Goal: Information Seeking & Learning: Understand process/instructions

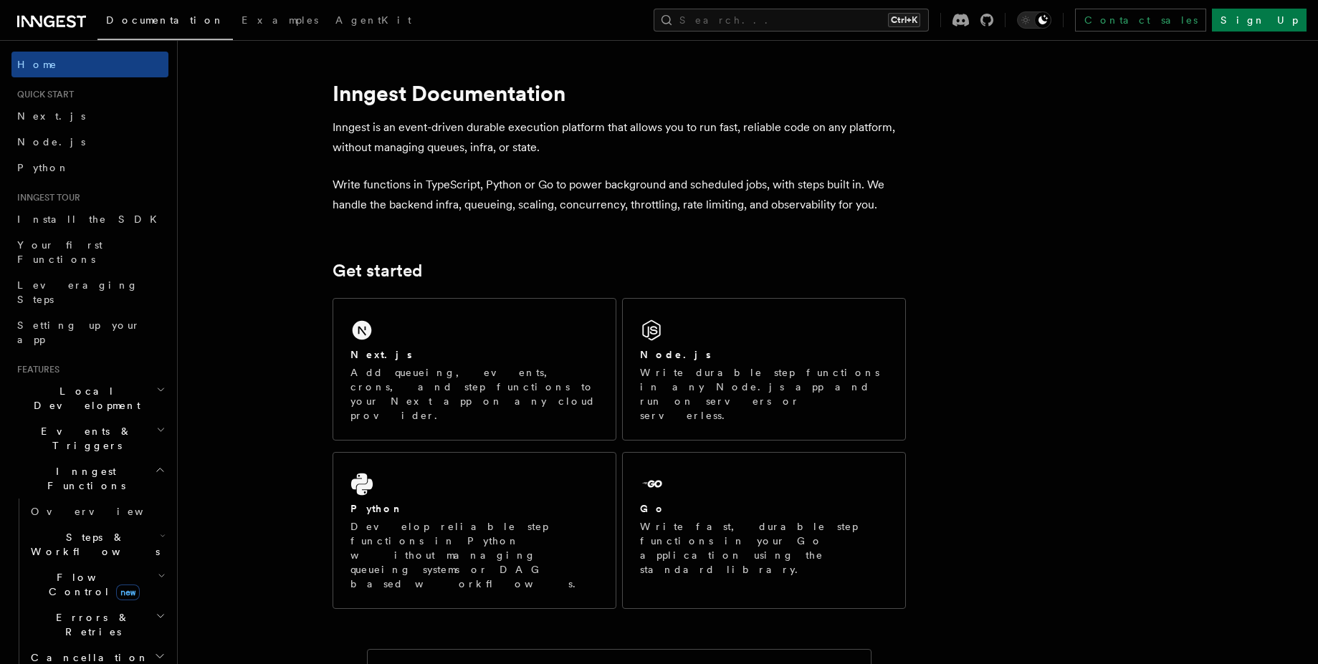
click at [485, 204] on p "Write functions in TypeScript, Python or Go to power background and scheduled j…" at bounding box center [619, 195] width 573 height 40
click at [553, 208] on p "Write functions in TypeScript, Python or Go to power background and scheduled j…" at bounding box center [619, 195] width 573 height 40
click at [606, 208] on p "Write functions in TypeScript, Python or Go to power background and scheduled j…" at bounding box center [619, 195] width 573 height 40
click at [600, 204] on p "Write functions in TypeScript, Python or Go to power background and scheduled j…" at bounding box center [619, 195] width 573 height 40
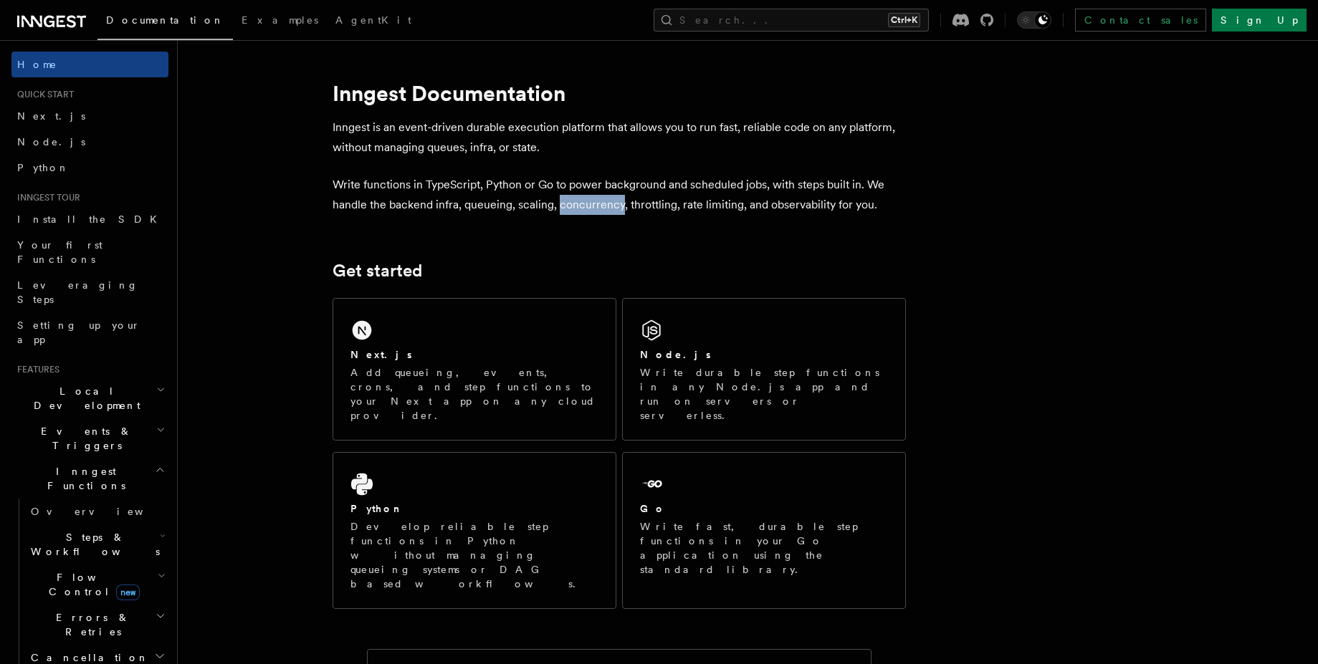
click at [600, 204] on p "Write functions in TypeScript, Python or Go to power background and scheduled j…" at bounding box center [619, 195] width 573 height 40
click at [644, 208] on p "Write functions in TypeScript, Python or Go to power background and scheduled j…" at bounding box center [619, 195] width 573 height 40
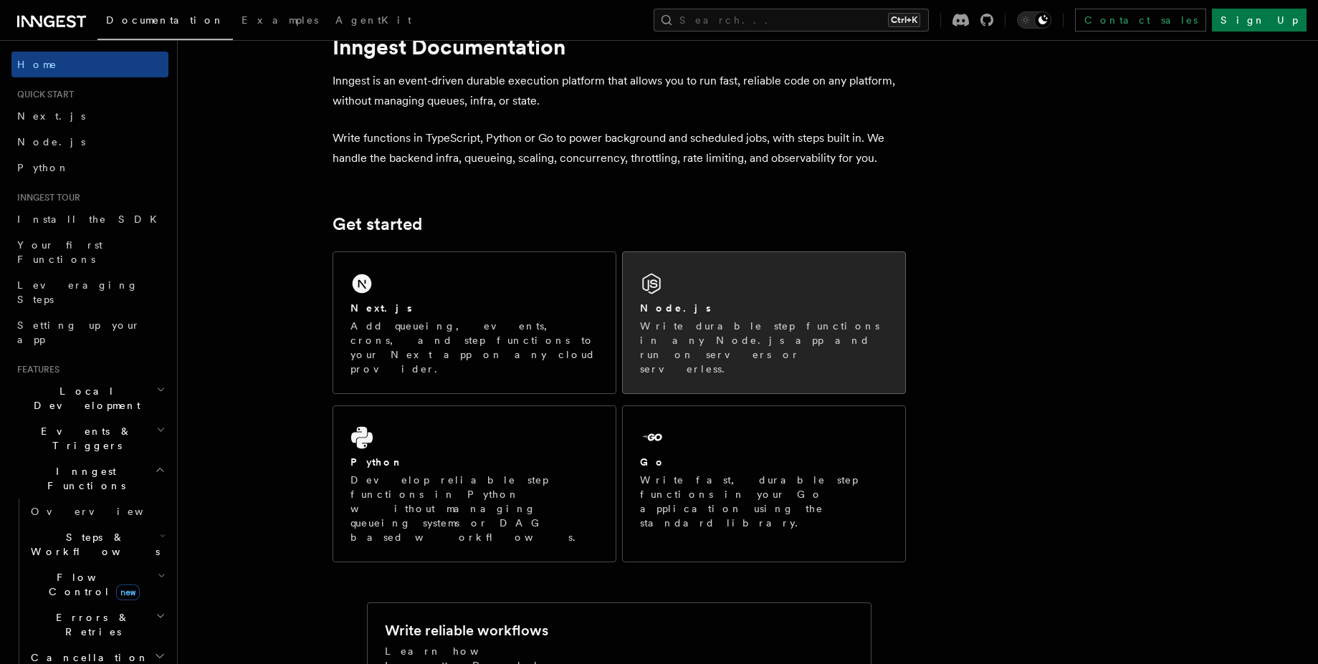
scroll to position [129, 0]
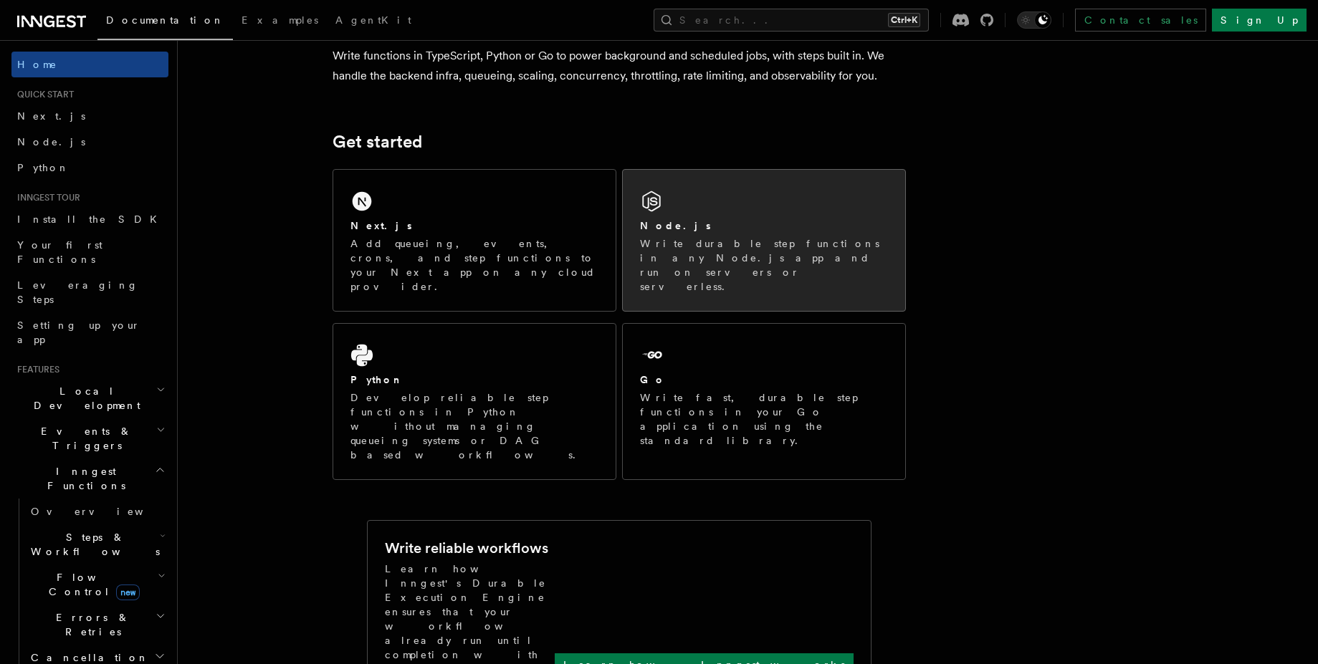
click at [675, 189] on div "Node.js Write durable step functions in any Node.js app and run on servers or s…" at bounding box center [764, 240] width 282 height 141
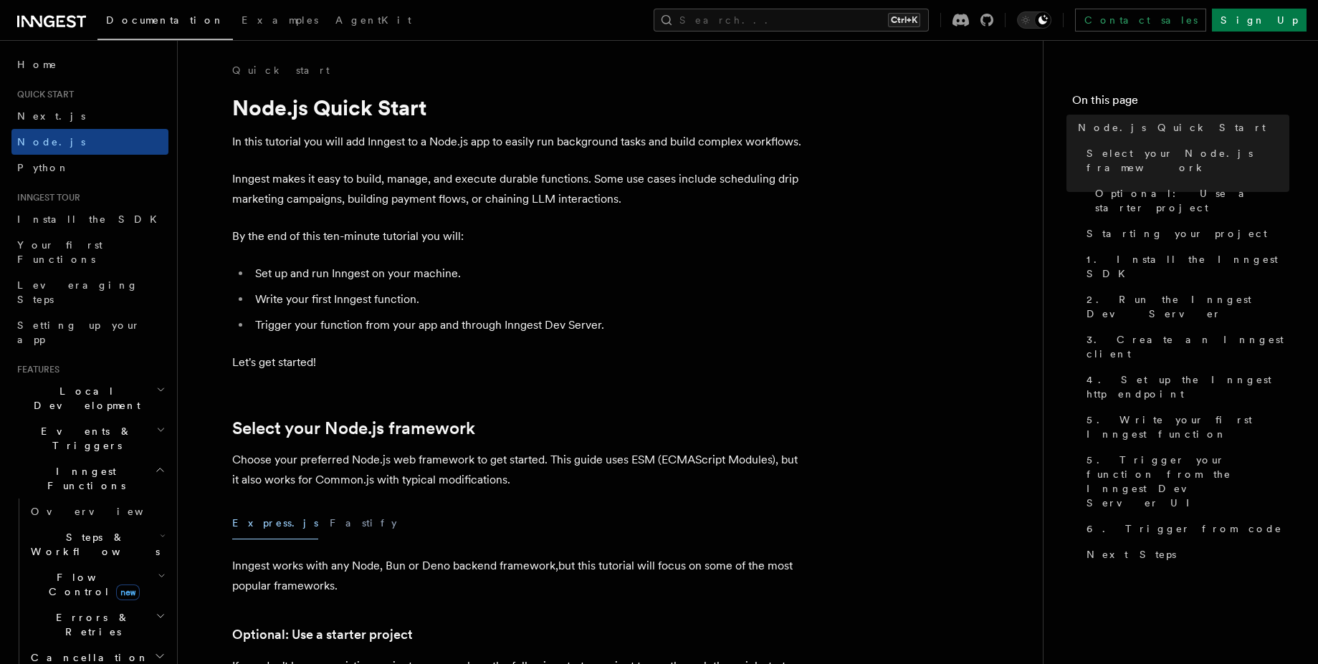
drag, startPoint x: 232, startPoint y: 139, endPoint x: 433, endPoint y: 120, distance: 202.3
click at [55, 70] on link "Home" at bounding box center [89, 65] width 157 height 26
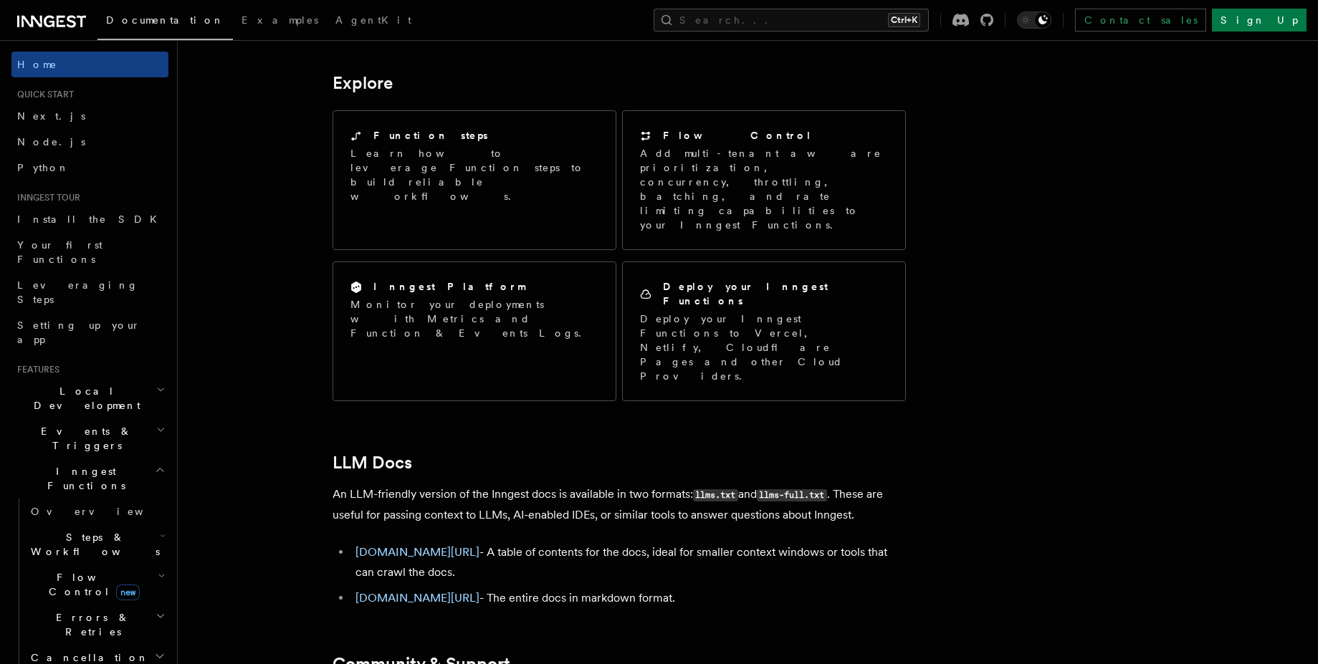
scroll to position [1165, 0]
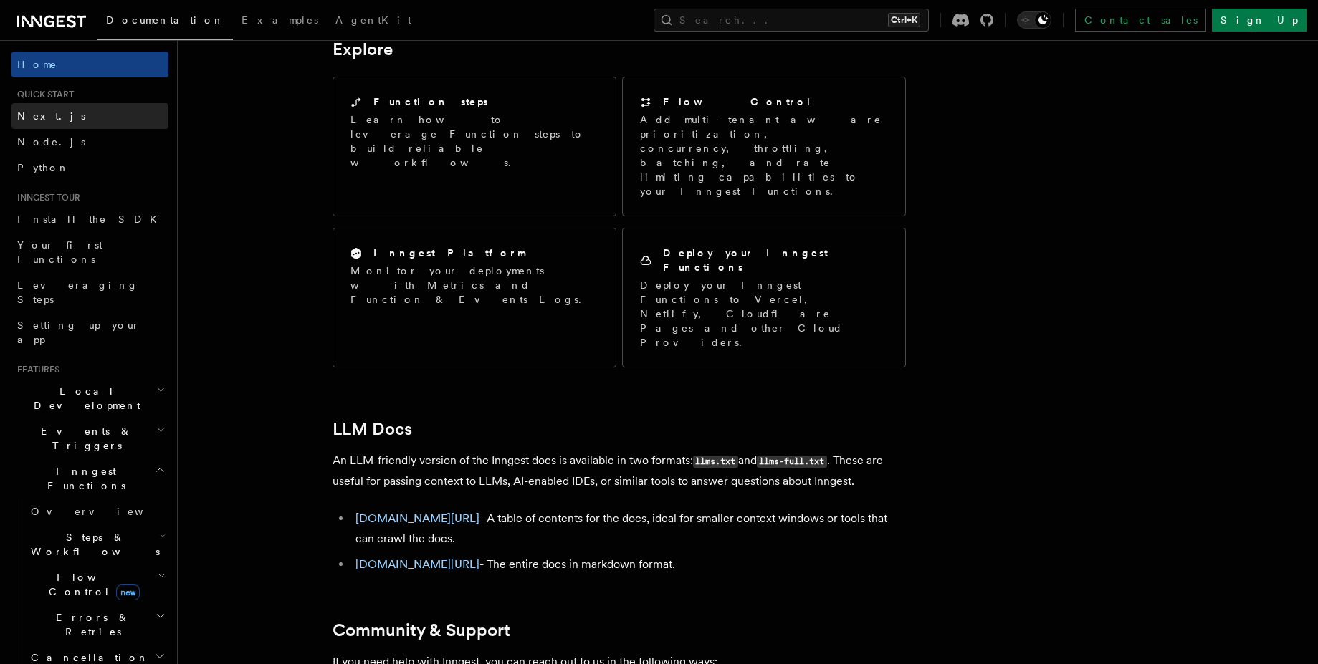
click at [63, 111] on link "Next.js" at bounding box center [89, 116] width 157 height 26
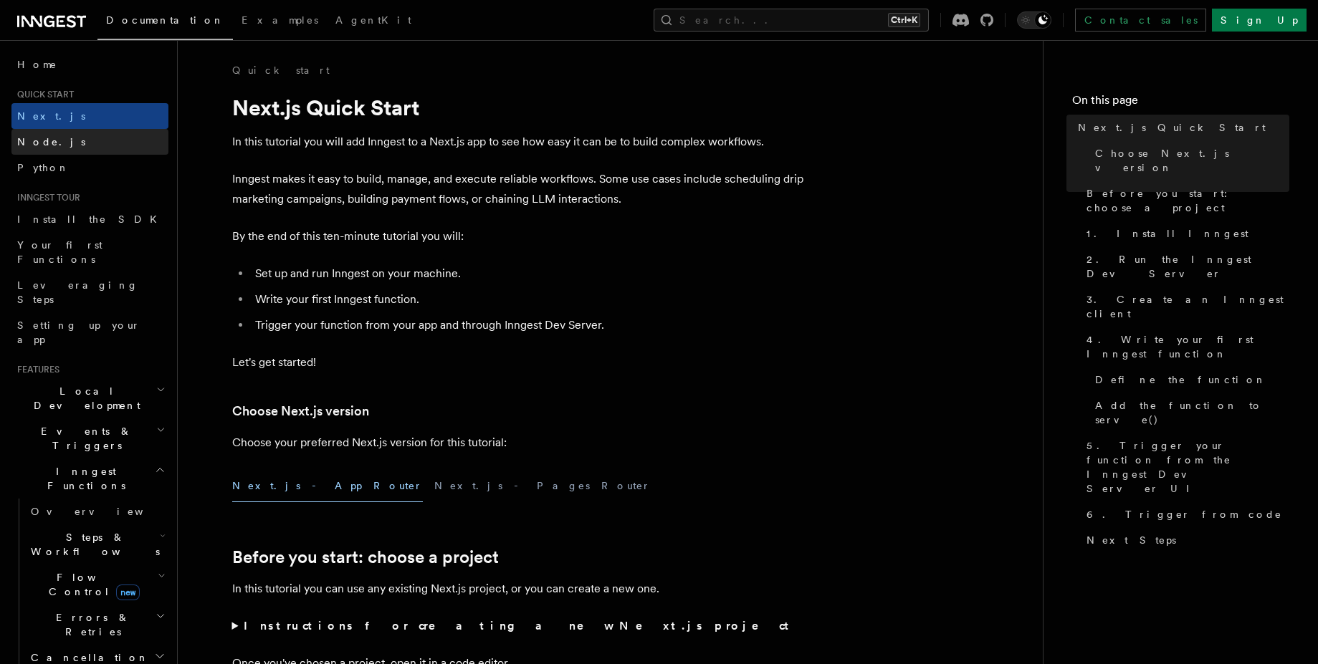
click at [63, 153] on link "Node.js" at bounding box center [89, 142] width 157 height 26
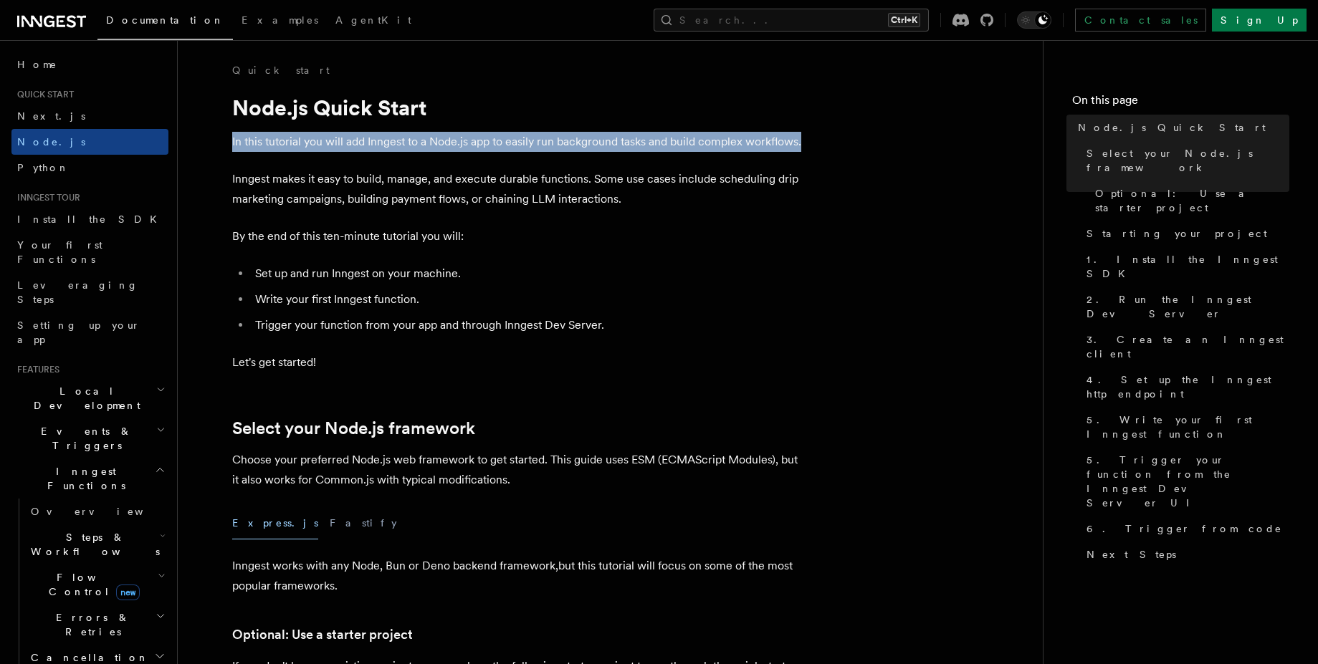
drag, startPoint x: 229, startPoint y: 132, endPoint x: 892, endPoint y: 146, distance: 663.2
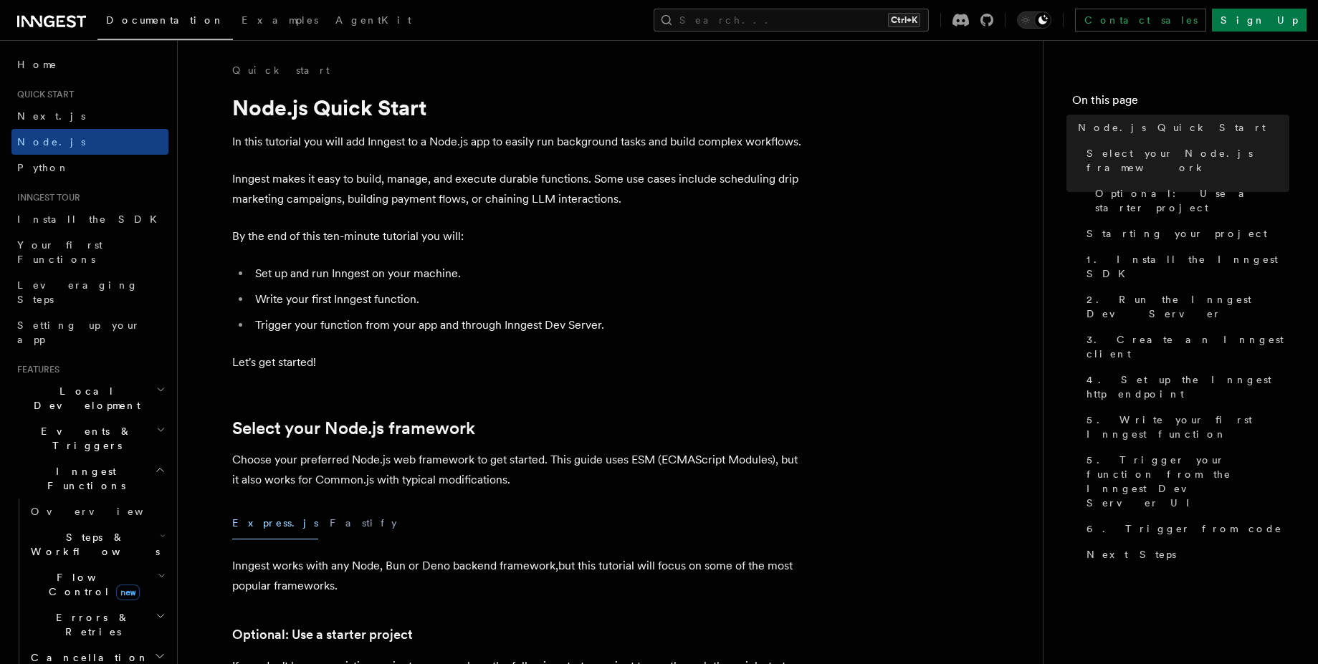
click at [679, 171] on p "Inngest makes it easy to build, manage, and execute durable functions. Some use…" at bounding box center [518, 189] width 573 height 40
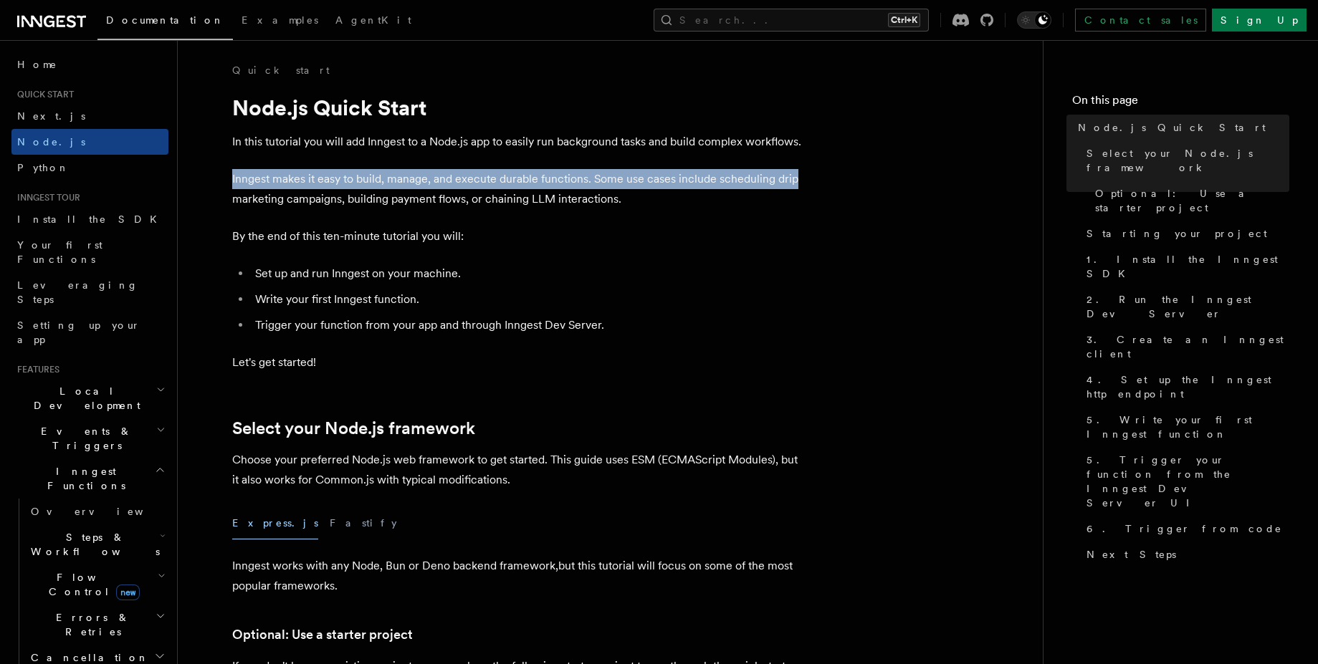
drag, startPoint x: 230, startPoint y: 183, endPoint x: 852, endPoint y: 178, distance: 622.2
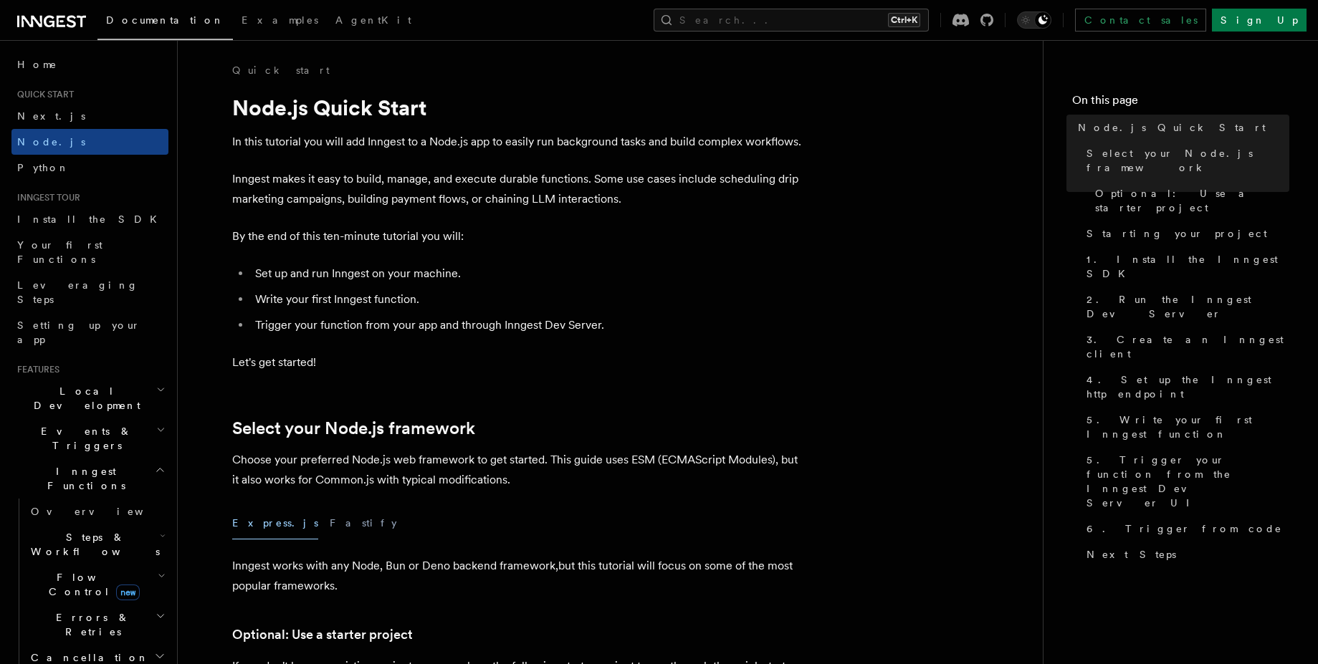
click at [709, 195] on p "Inngest makes it easy to build, manage, and execute durable functions. Some use…" at bounding box center [518, 189] width 573 height 40
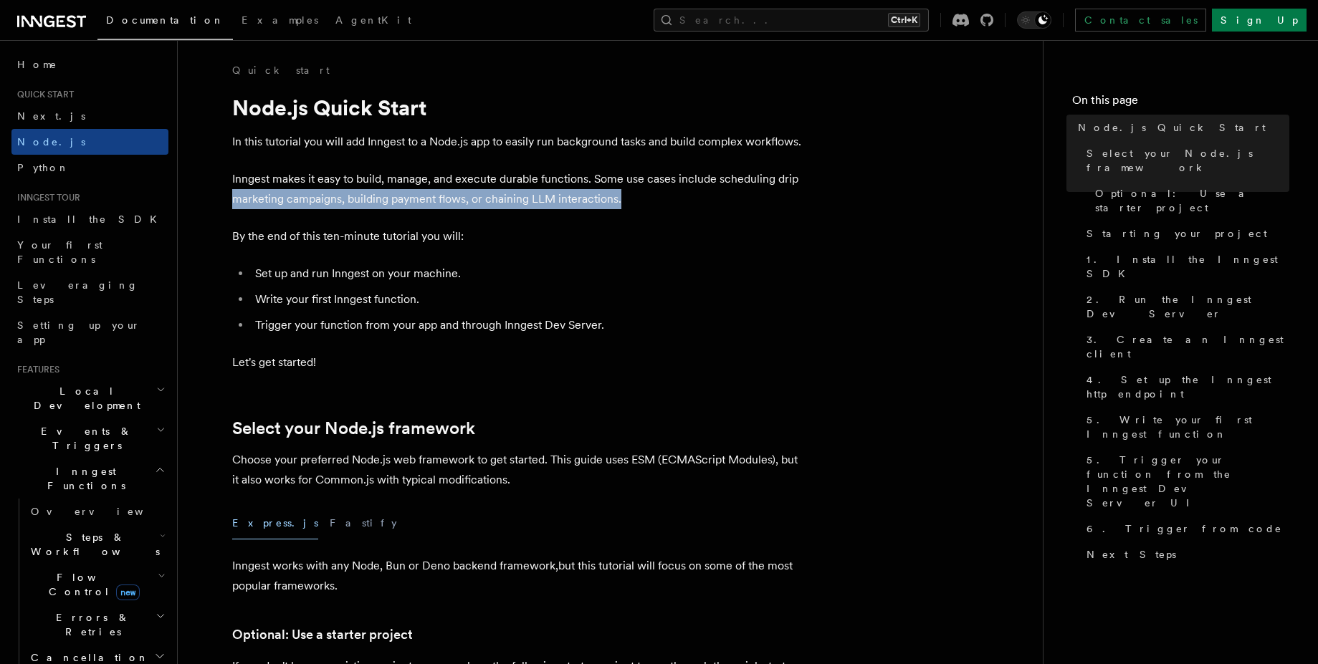
drag, startPoint x: 229, startPoint y: 204, endPoint x: 697, endPoint y: 201, distance: 468.8
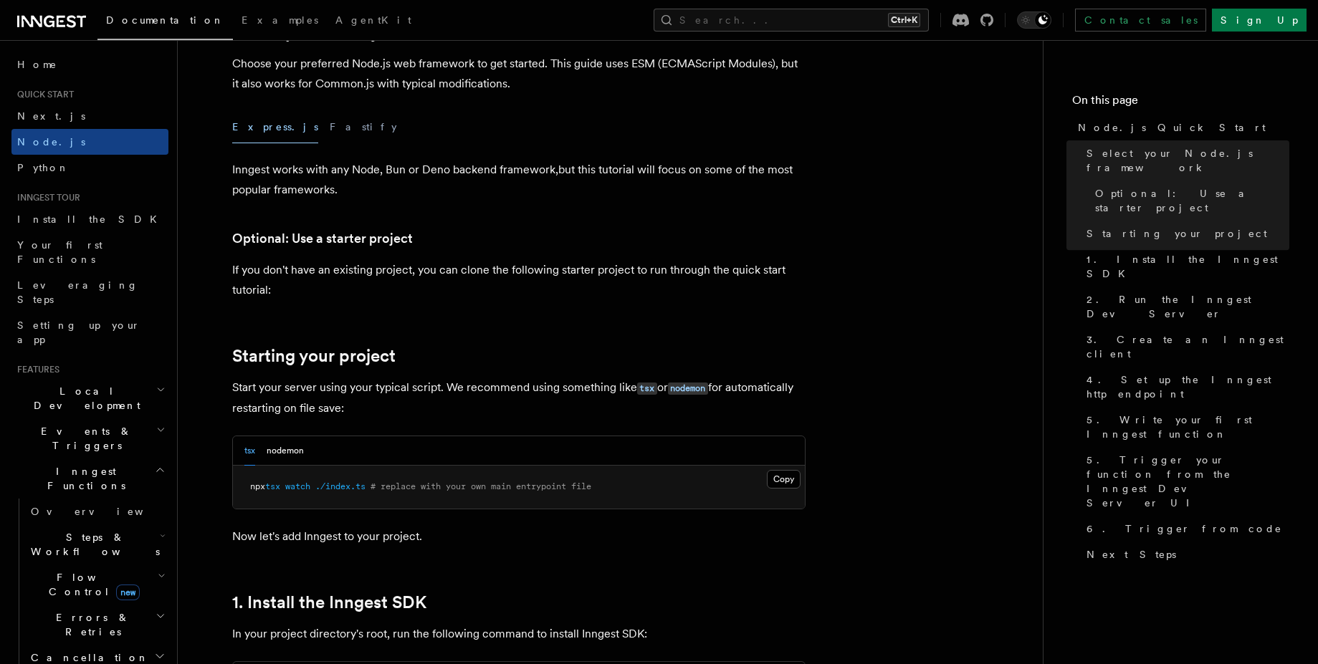
scroll to position [387, 0]
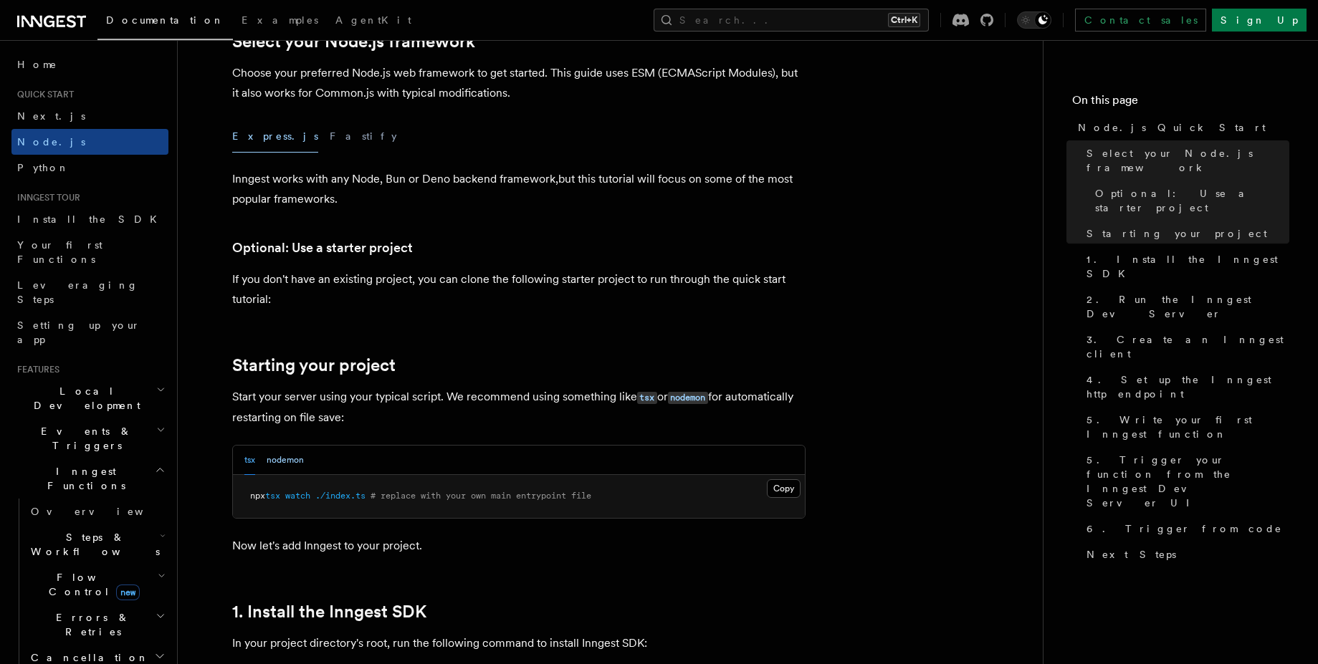
click at [289, 466] on button "nodemon" at bounding box center [285, 460] width 37 height 29
click at [244, 468] on button "tsx" at bounding box center [249, 460] width 11 height 29
click at [330, 131] on button "Fastify" at bounding box center [363, 136] width 67 height 32
click at [245, 137] on button "Express.js" at bounding box center [275, 136] width 86 height 32
click at [330, 138] on button "Fastify" at bounding box center [363, 136] width 67 height 32
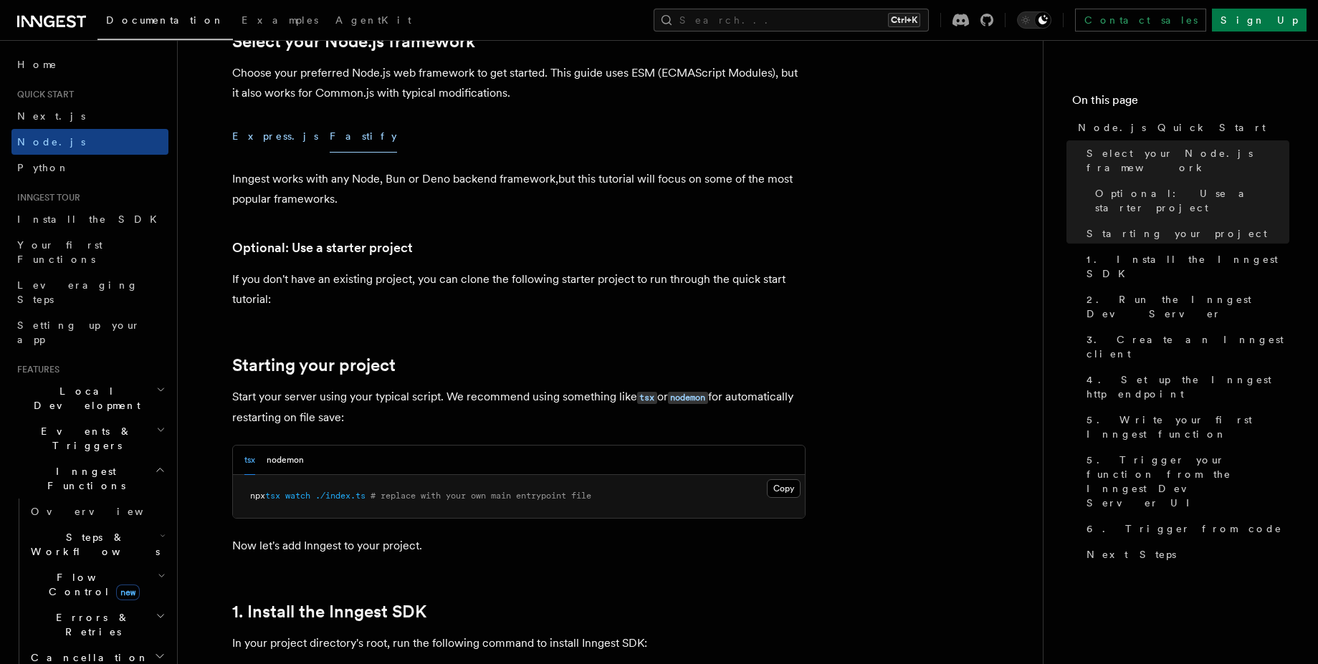
click at [255, 138] on button "Express.js" at bounding box center [275, 136] width 86 height 32
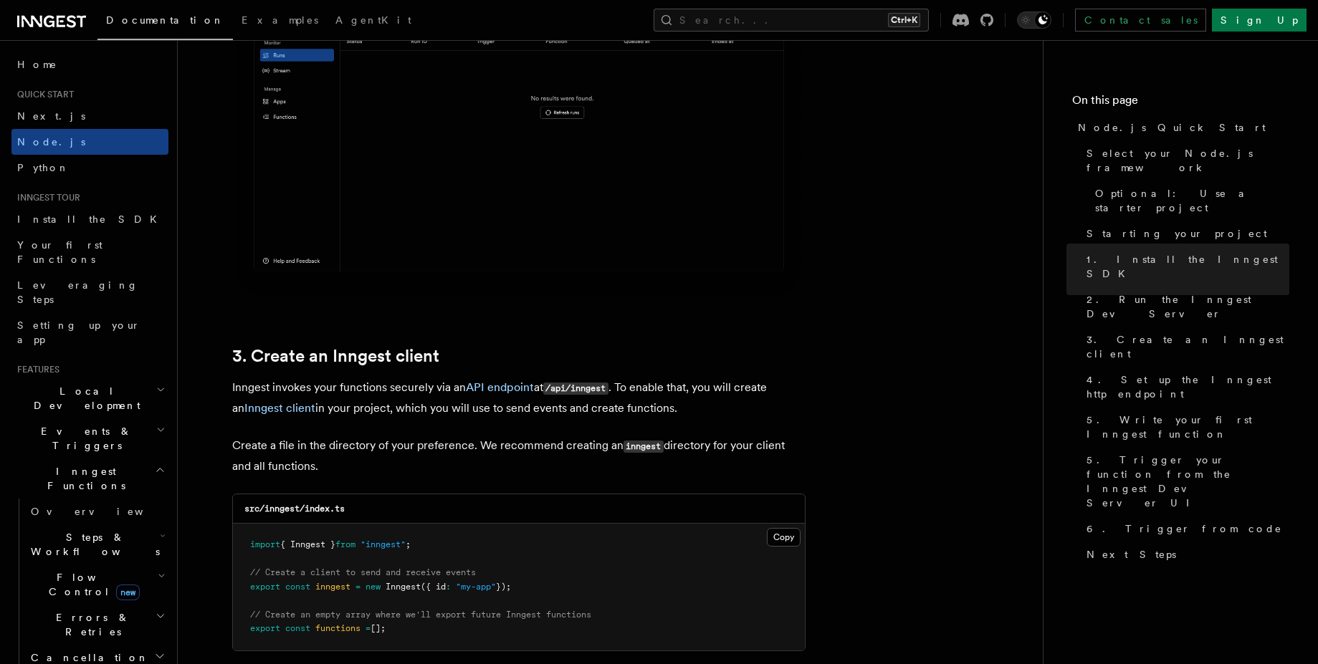
scroll to position [1548, 0]
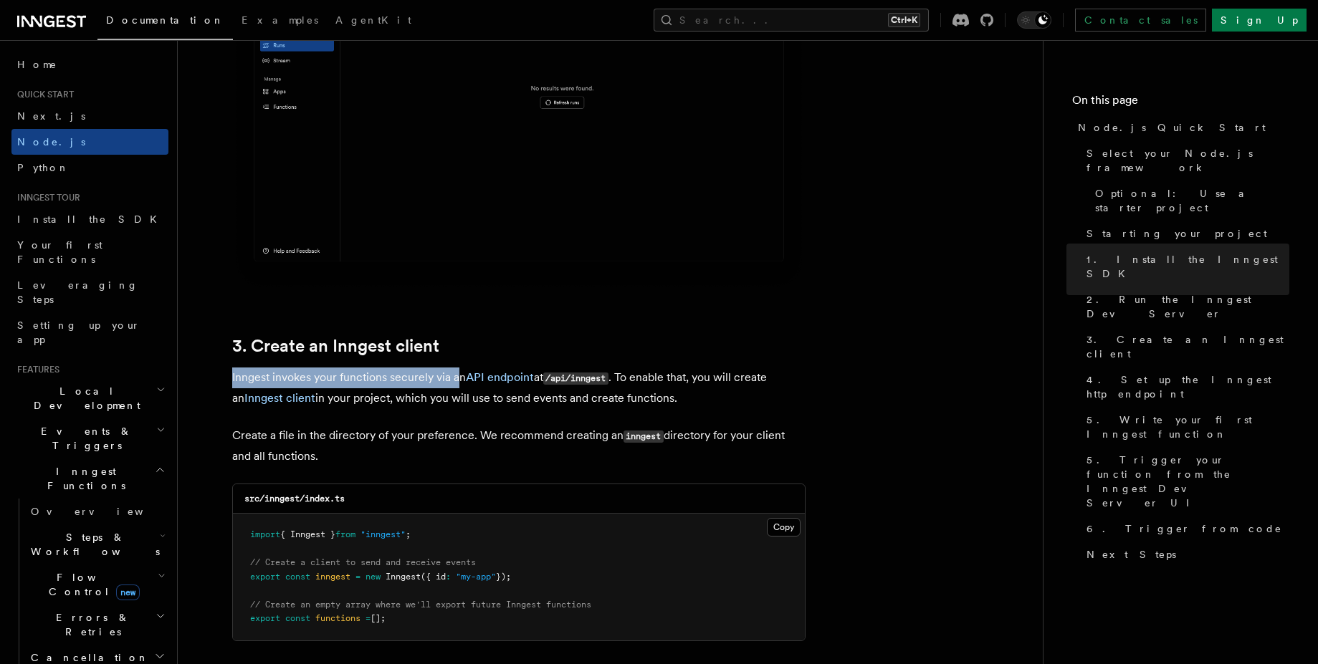
drag, startPoint x: 228, startPoint y: 379, endPoint x: 454, endPoint y: 376, distance: 226.5
click at [638, 376] on p "Inngest invokes your functions securely via an API endpoint at /api/inngest . T…" at bounding box center [518, 388] width 573 height 41
drag, startPoint x: 307, startPoint y: 395, endPoint x: 485, endPoint y: 394, distance: 177.8
click at [462, 399] on p "Inngest invokes your functions securely via an API endpoint at /api/inngest . T…" at bounding box center [518, 388] width 573 height 41
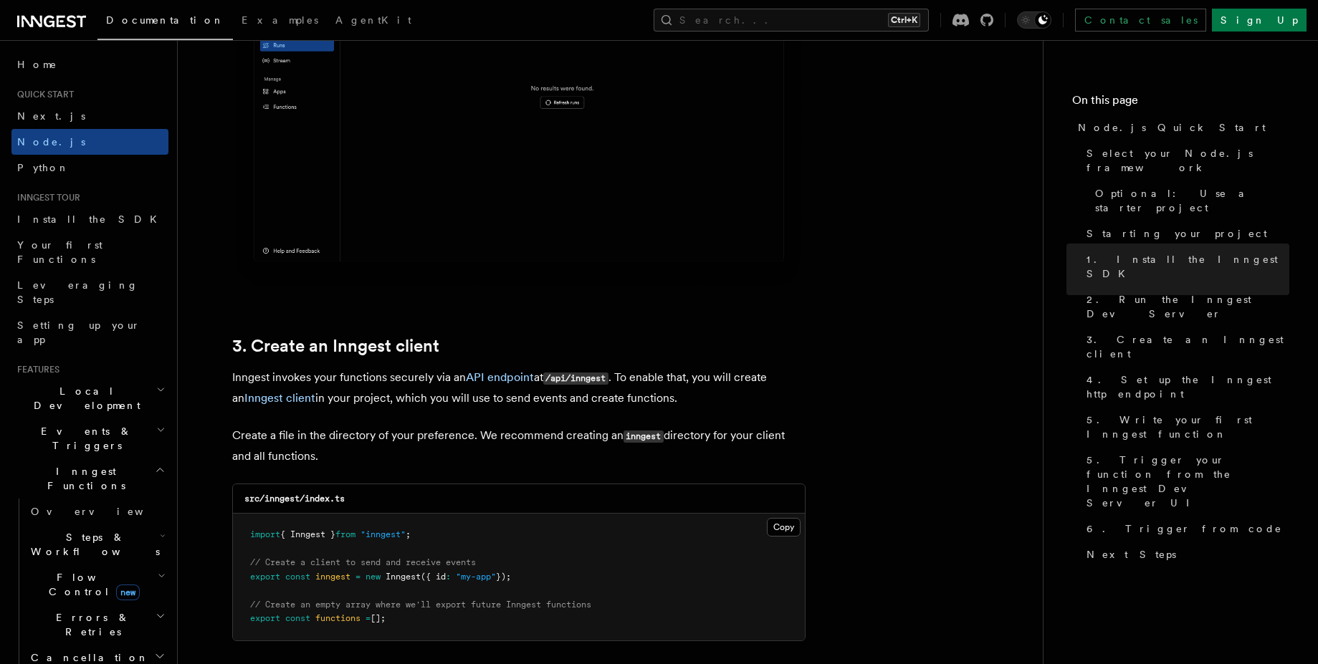
click at [502, 401] on p "Inngest invokes your functions securely via an API endpoint at /api/inngest . T…" at bounding box center [518, 388] width 573 height 41
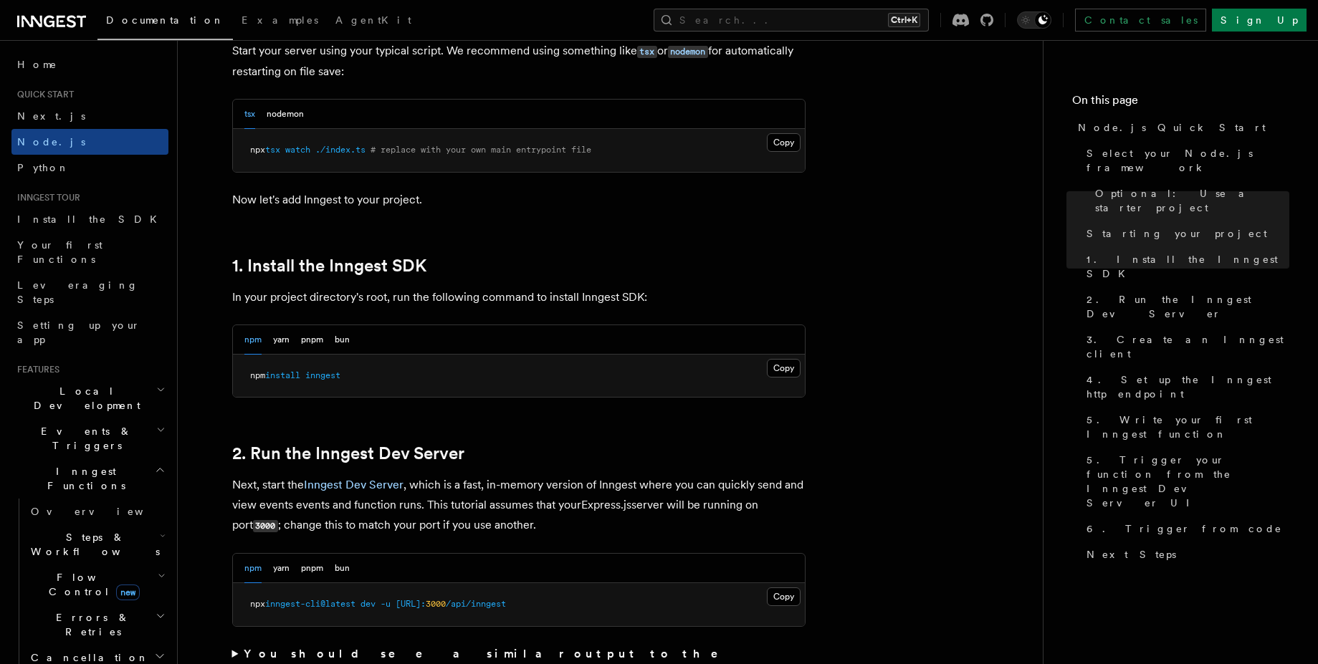
scroll to position [645, 0]
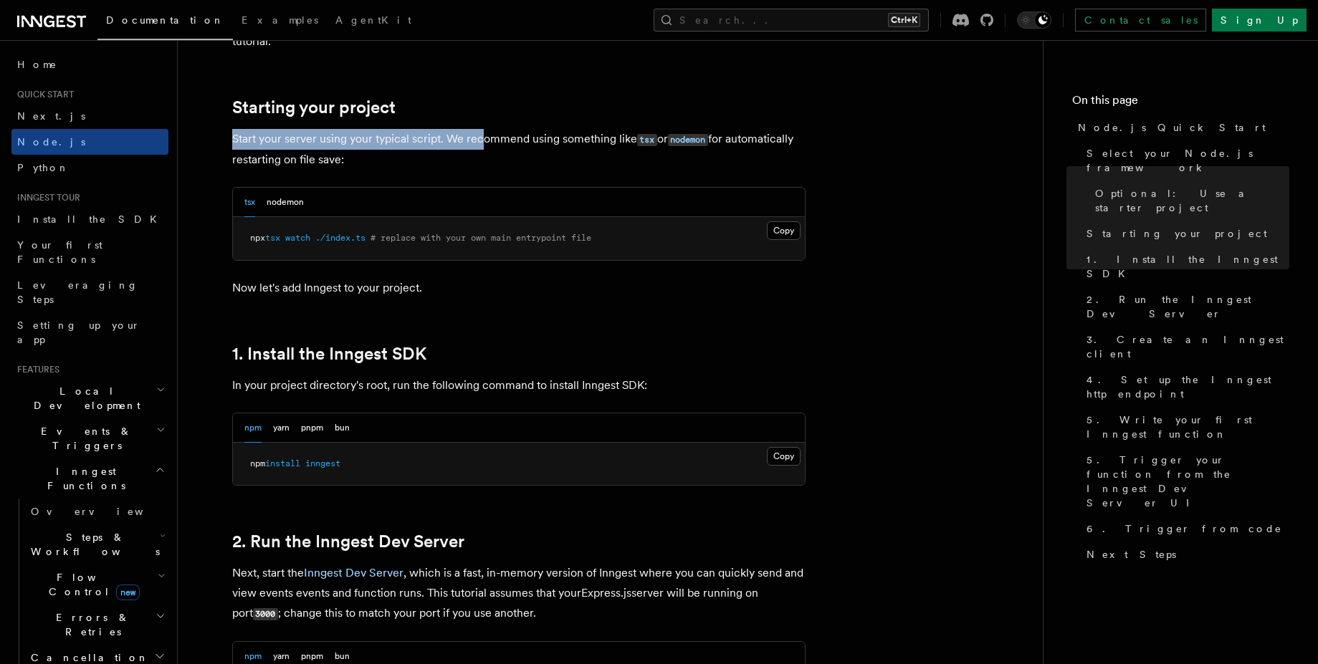
drag, startPoint x: 223, startPoint y: 138, endPoint x: 480, endPoint y: 142, distance: 256.6
click at [451, 142] on p "Start your server using your typical script. We recommend using something like …" at bounding box center [518, 149] width 573 height 41
click at [788, 228] on button "Copy Copied" at bounding box center [784, 230] width 34 height 19
click at [318, 427] on button "pnpm" at bounding box center [312, 428] width 22 height 29
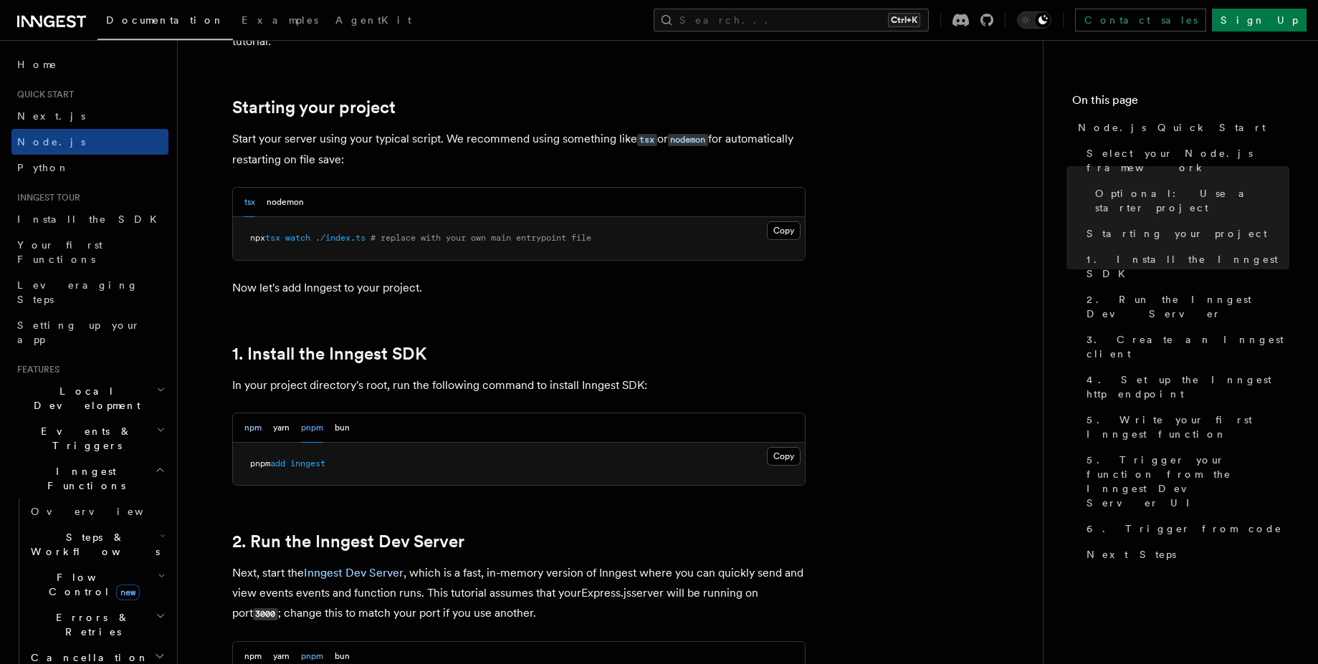
click at [249, 426] on button "npm" at bounding box center [252, 428] width 17 height 29
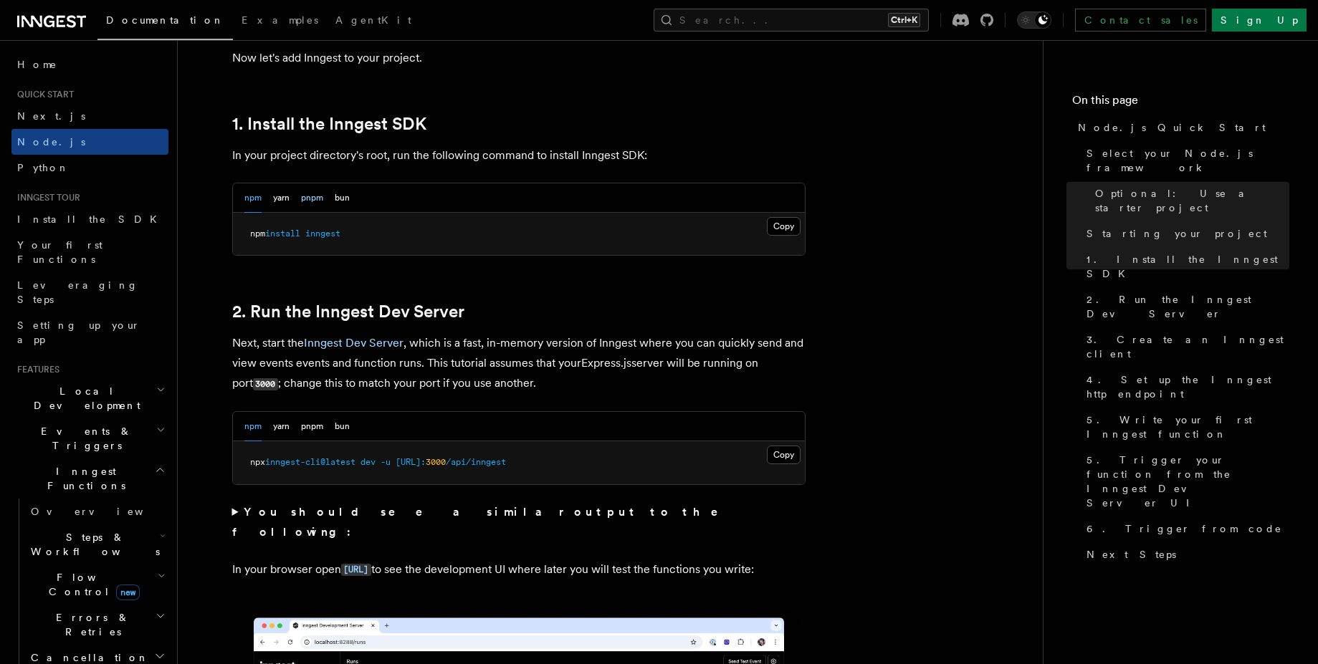
scroll to position [903, 0]
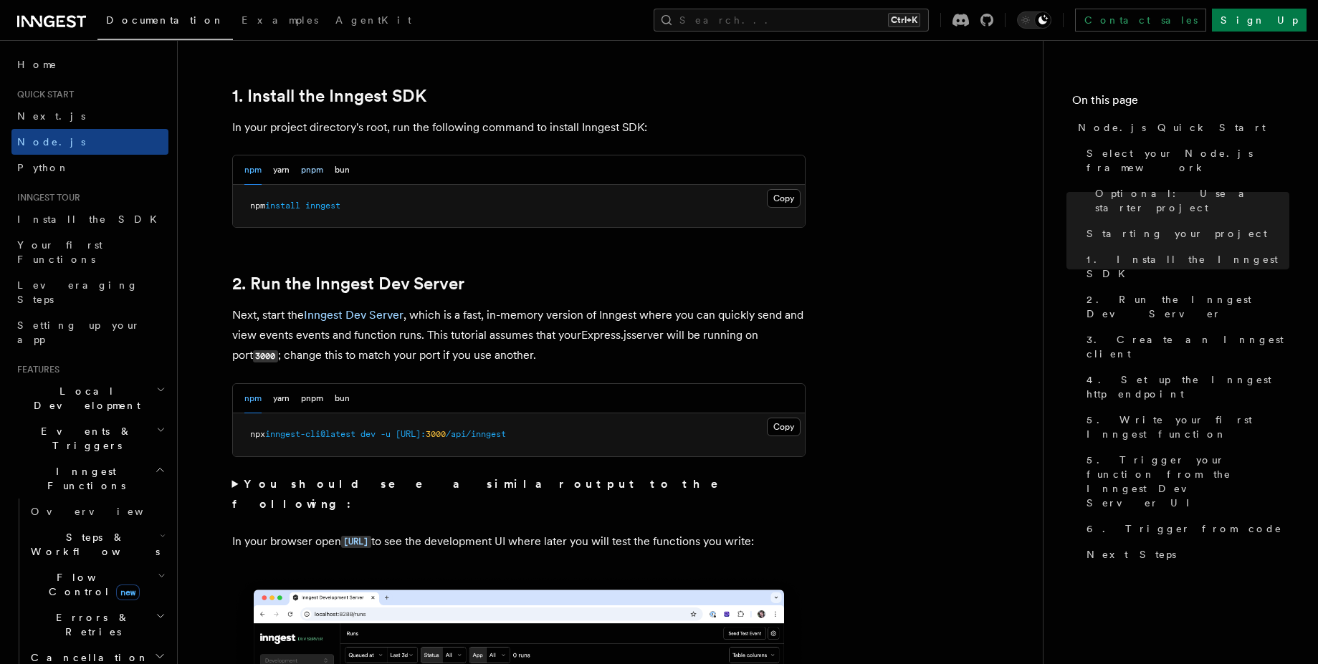
click at [318, 161] on button "pnpm" at bounding box center [312, 170] width 22 height 29
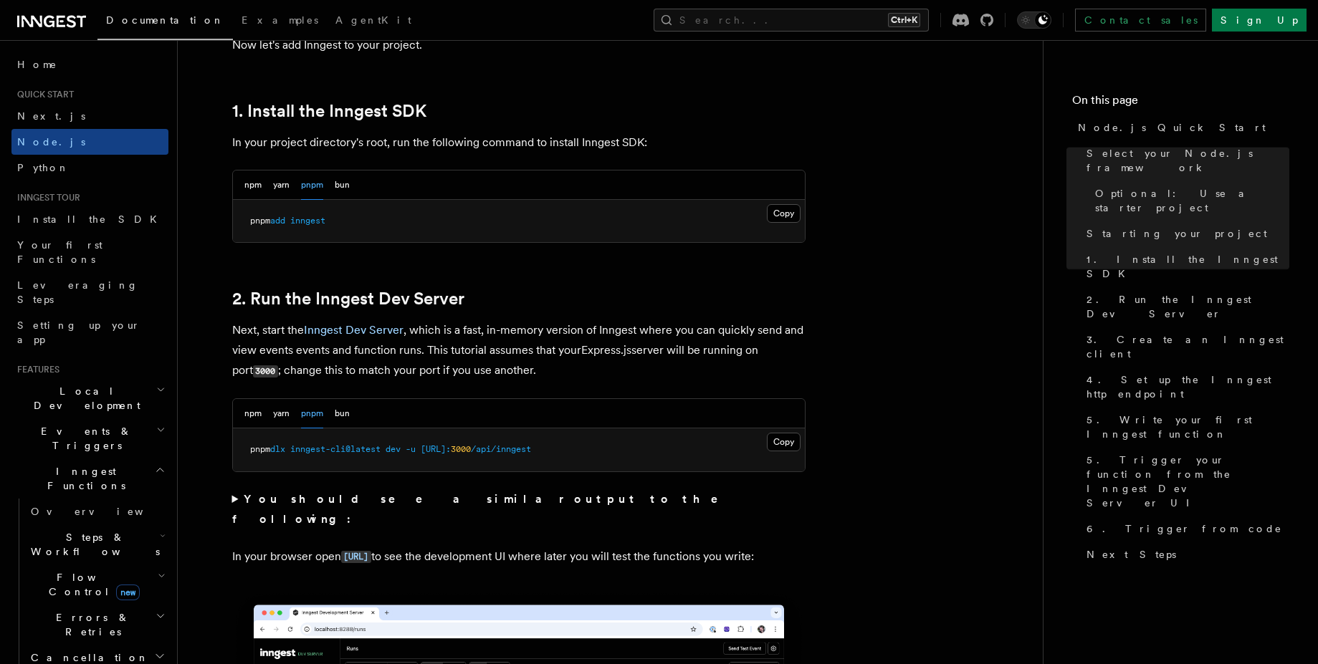
scroll to position [1032, 0]
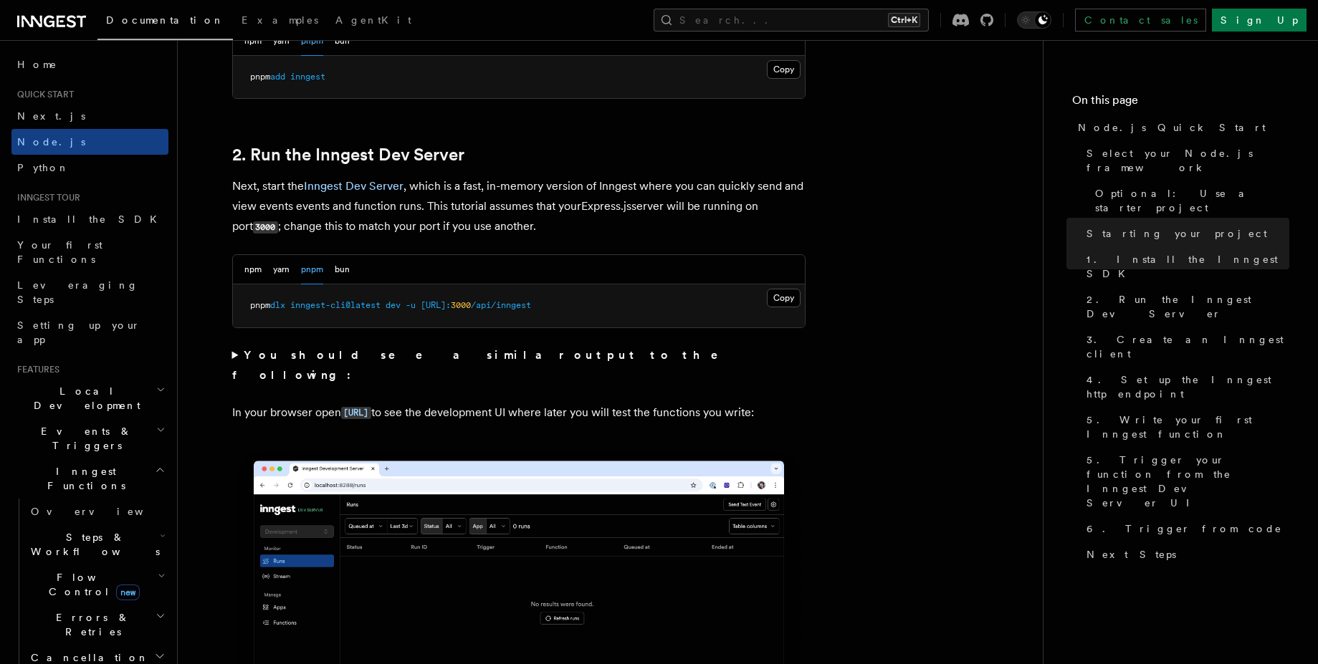
click at [790, 307] on pre "pnpm dlx inngest-cli@latest dev -u [URL]: 3000 /api/inngest" at bounding box center [519, 306] width 572 height 43
click at [786, 298] on button "Copy Copied" at bounding box center [784, 298] width 34 height 19
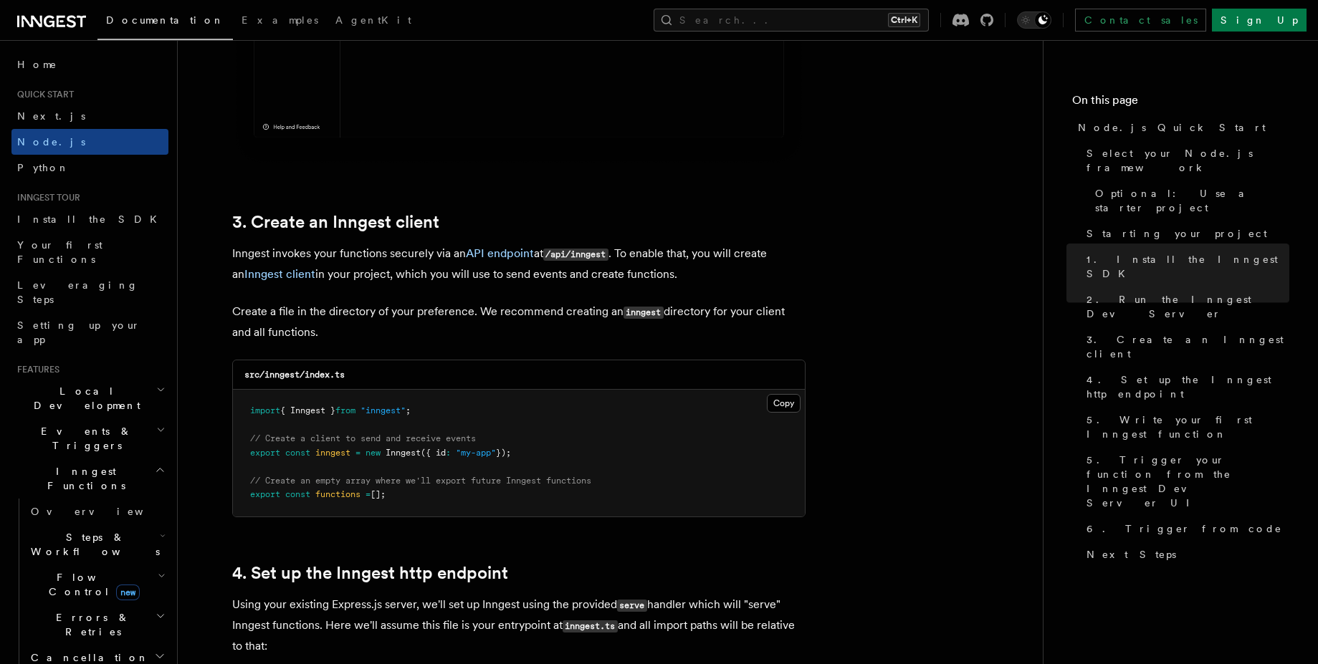
scroll to position [1677, 0]
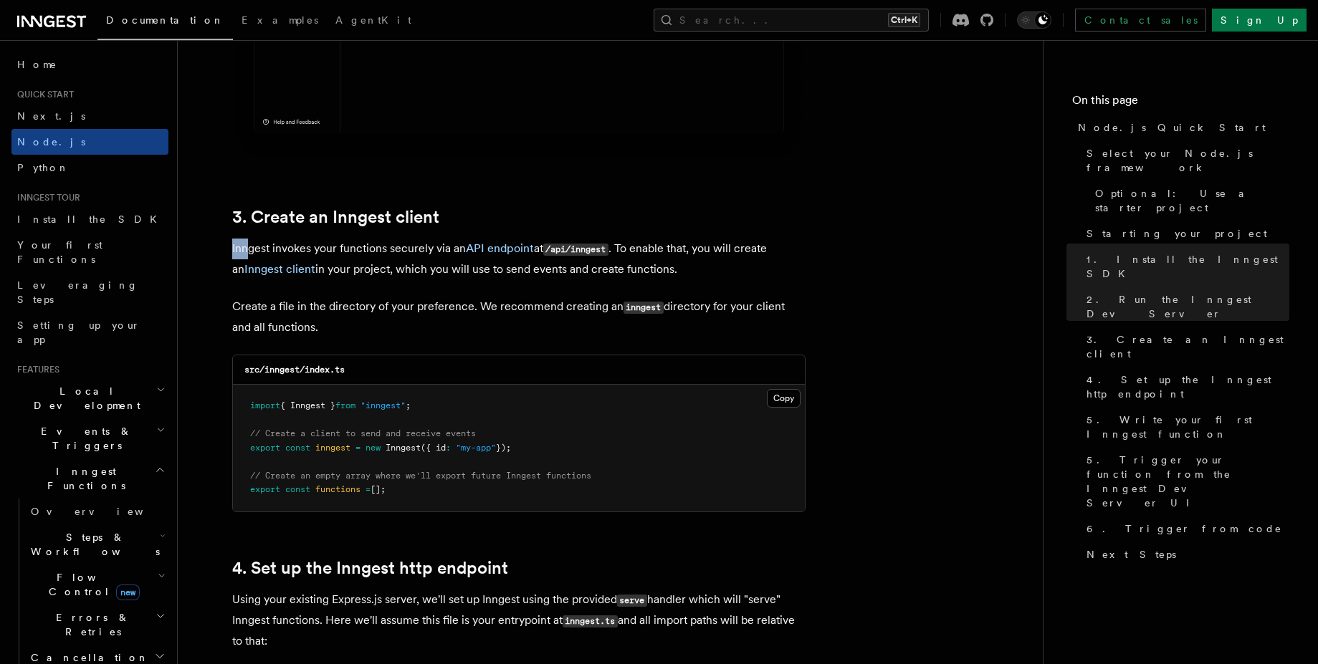
drag, startPoint x: 227, startPoint y: 245, endPoint x: 249, endPoint y: 245, distance: 21.5
click at [350, 249] on p "Inngest invokes your functions securely via an API endpoint at /api/inngest . T…" at bounding box center [518, 259] width 573 height 41
click at [801, 392] on pre "import { Inngest } from "inngest" ; // Create a client to send and receive even…" at bounding box center [519, 448] width 572 height 127
click at [783, 392] on button "Copy Copied" at bounding box center [784, 398] width 34 height 19
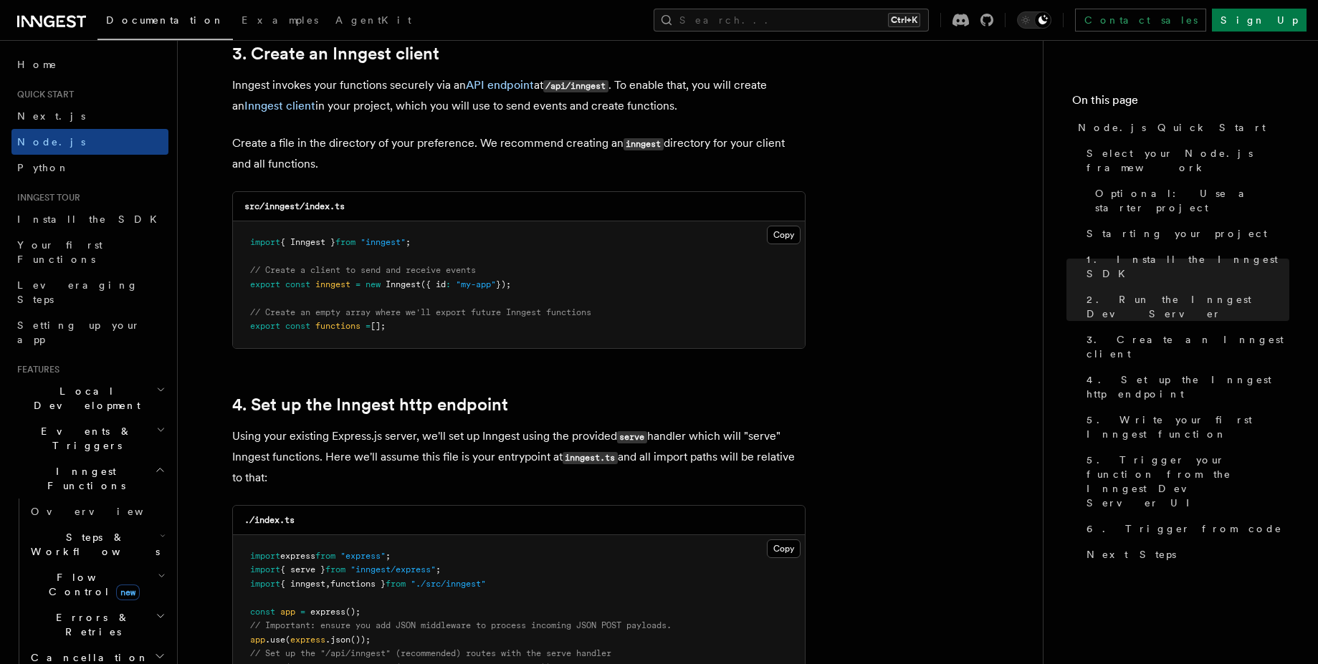
scroll to position [1846, 0]
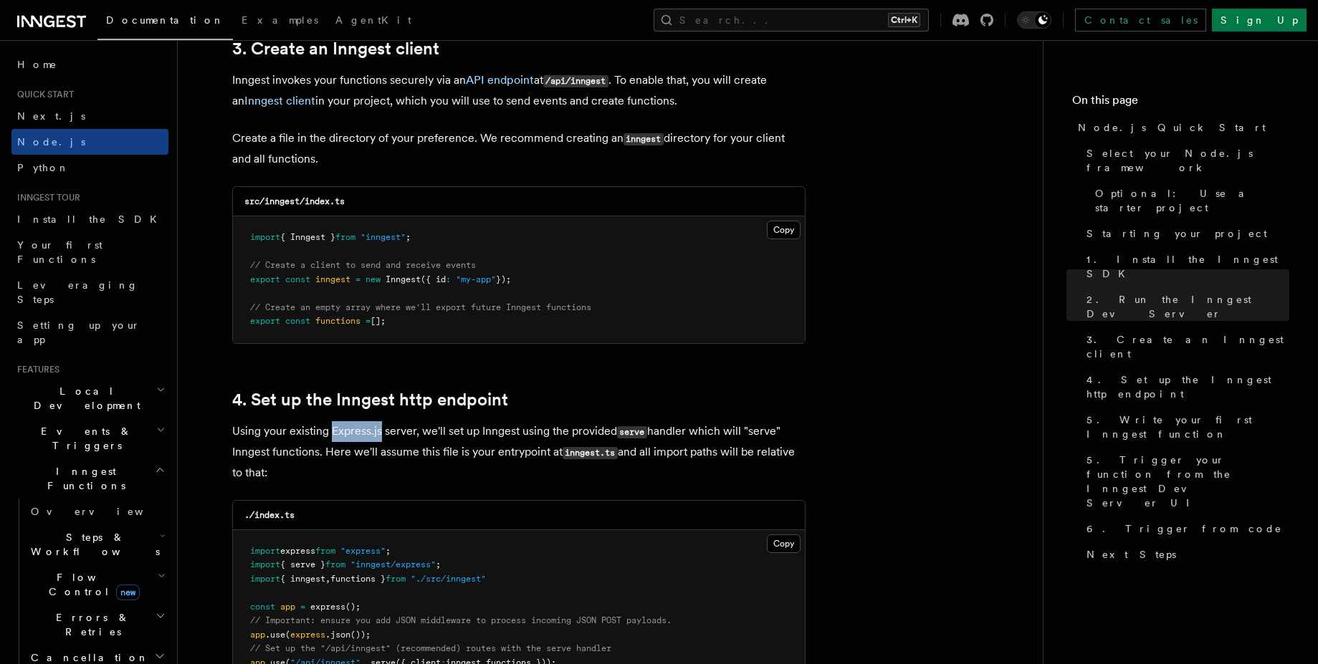
drag, startPoint x: 333, startPoint y: 431, endPoint x: 380, endPoint y: 431, distance: 47.3
click at [380, 431] on p "Using your existing Express.js server, we'll set up Inngest using the provided …" at bounding box center [518, 452] width 573 height 62
drag, startPoint x: 386, startPoint y: 431, endPoint x: 412, endPoint y: 432, distance: 25.8
click at [412, 432] on p "Using your existing Express.js server, we'll set up Inngest using the provided …" at bounding box center [518, 452] width 573 height 62
click at [439, 442] on p "Using your existing Express.js server, we'll set up Inngest using the provided …" at bounding box center [518, 452] width 573 height 62
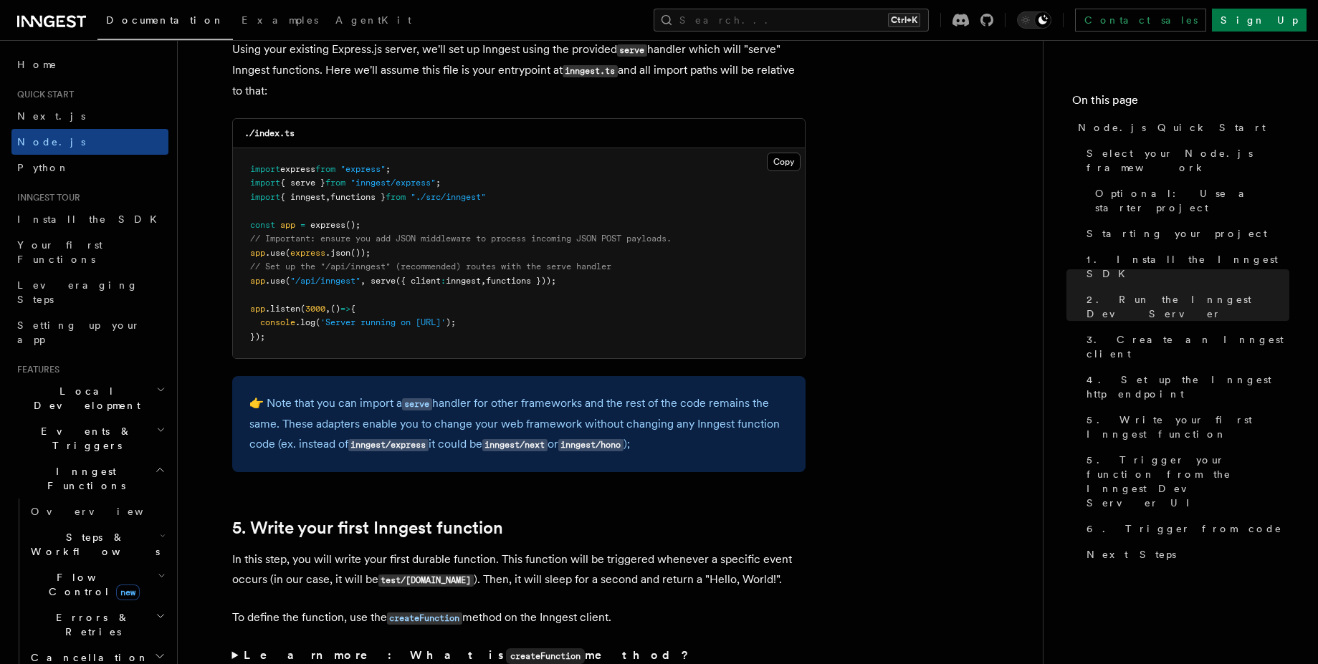
scroll to position [2233, 0]
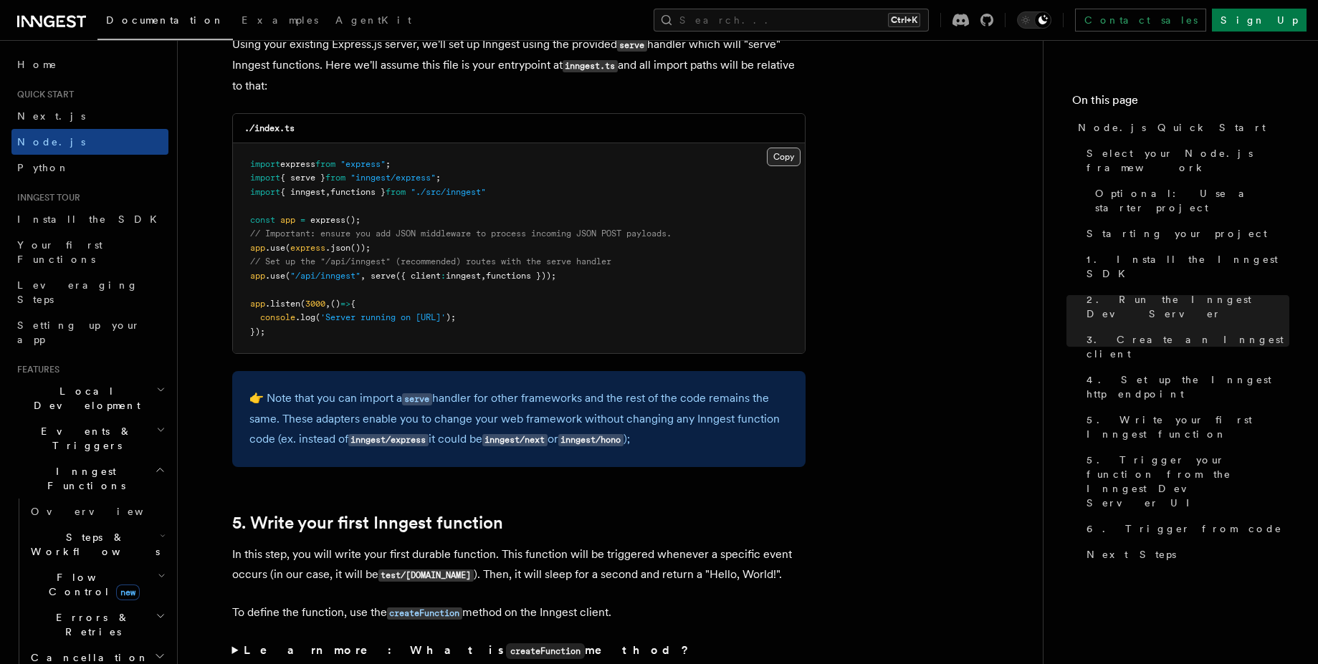
click at [779, 162] on button "Copy Copied" at bounding box center [784, 157] width 34 height 19
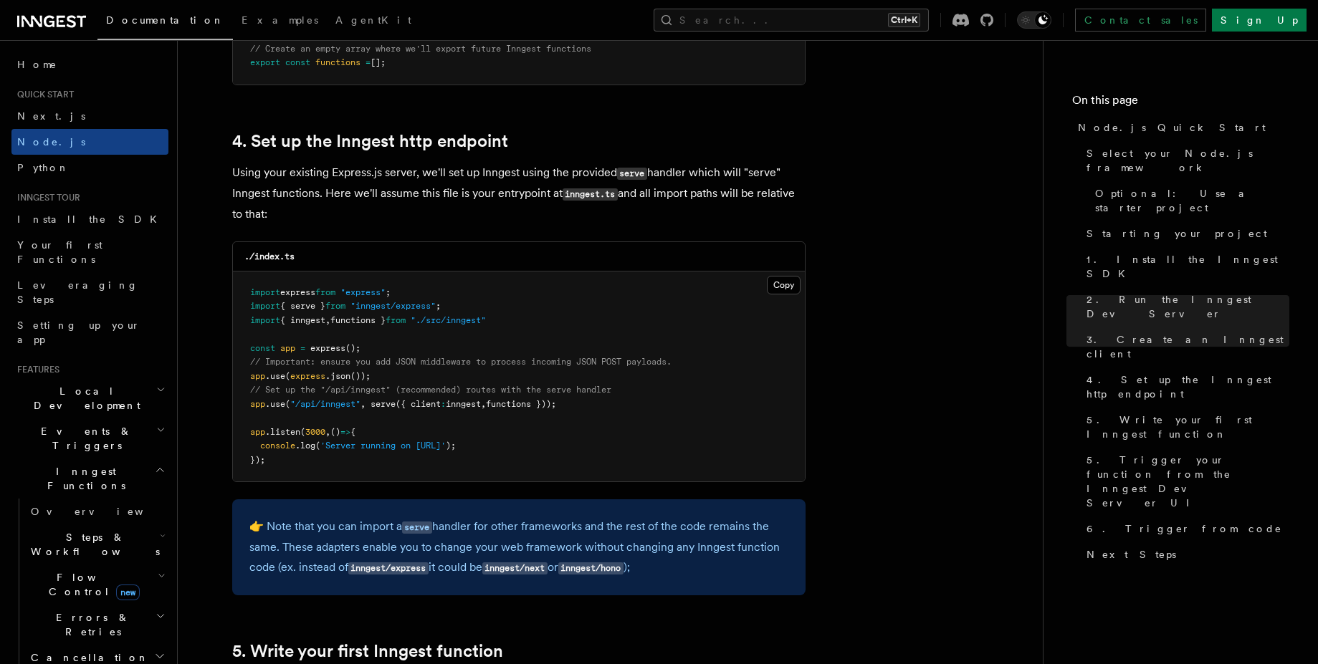
scroll to position [2104, 0]
drag, startPoint x: 246, startPoint y: 406, endPoint x: 370, endPoint y: 407, distance: 124.0
click at [370, 407] on pre "import express from "express" ; import { serve } from "inngest/express" ; impor…" at bounding box center [519, 377] width 572 height 211
drag, startPoint x: 374, startPoint y: 404, endPoint x: 579, endPoint y: 404, distance: 205.0
click at [579, 404] on pre "import express from "express" ; import { serve } from "inngest/express" ; impor…" at bounding box center [519, 377] width 572 height 211
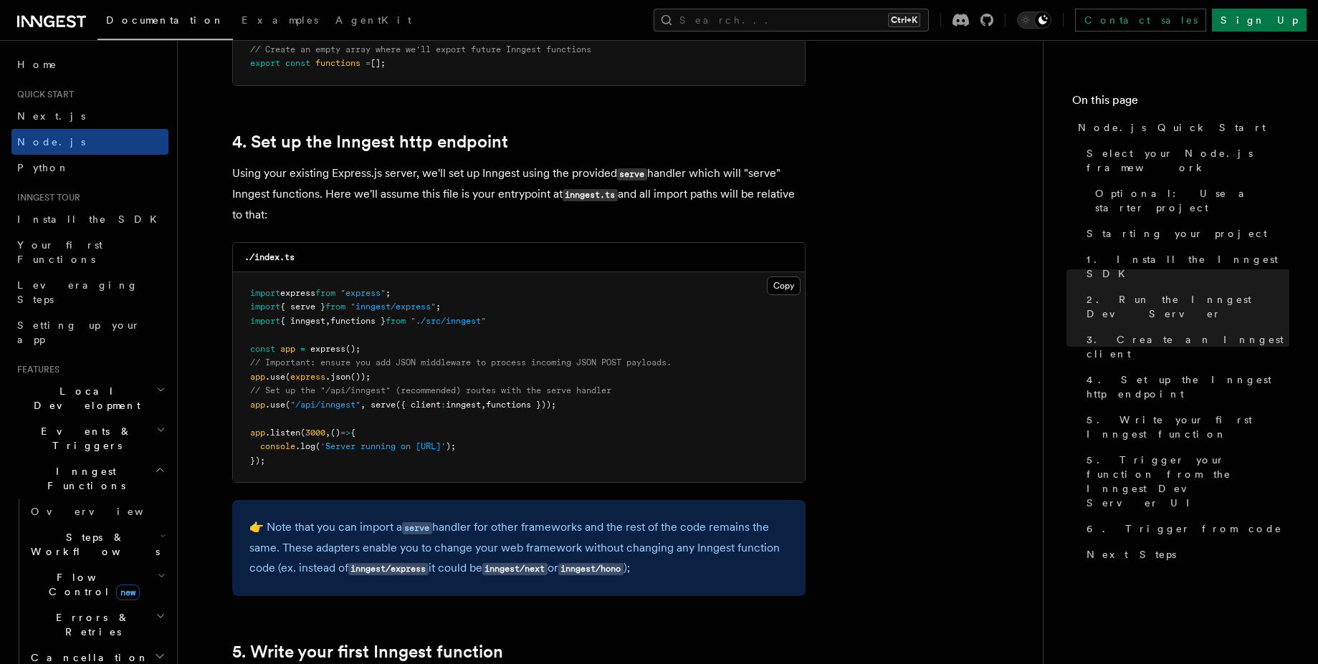
click at [566, 418] on pre "import express from "express" ; import { serve } from "inngest/express" ; impor…" at bounding box center [519, 377] width 572 height 211
drag, startPoint x: 246, startPoint y: 434, endPoint x: 275, endPoint y: 462, distance: 40.5
click at [275, 462] on pre "import express from "express" ; import { serve } from "inngest/express" ; impor…" at bounding box center [519, 377] width 572 height 211
click at [292, 459] on pre "import express from "express" ; import { serve } from "inngest/express" ; impor…" at bounding box center [519, 377] width 572 height 211
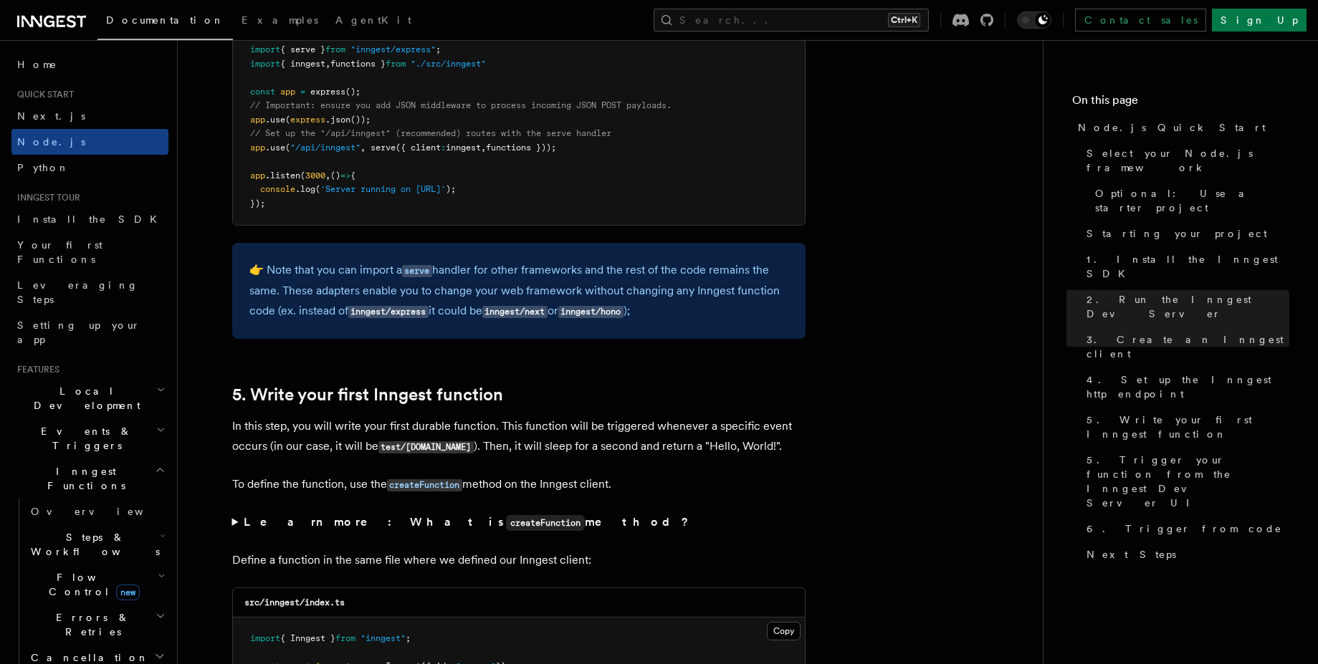
scroll to position [2362, 0]
click at [254, 390] on link "5. Write your first Inngest function" at bounding box center [367, 394] width 271 height 20
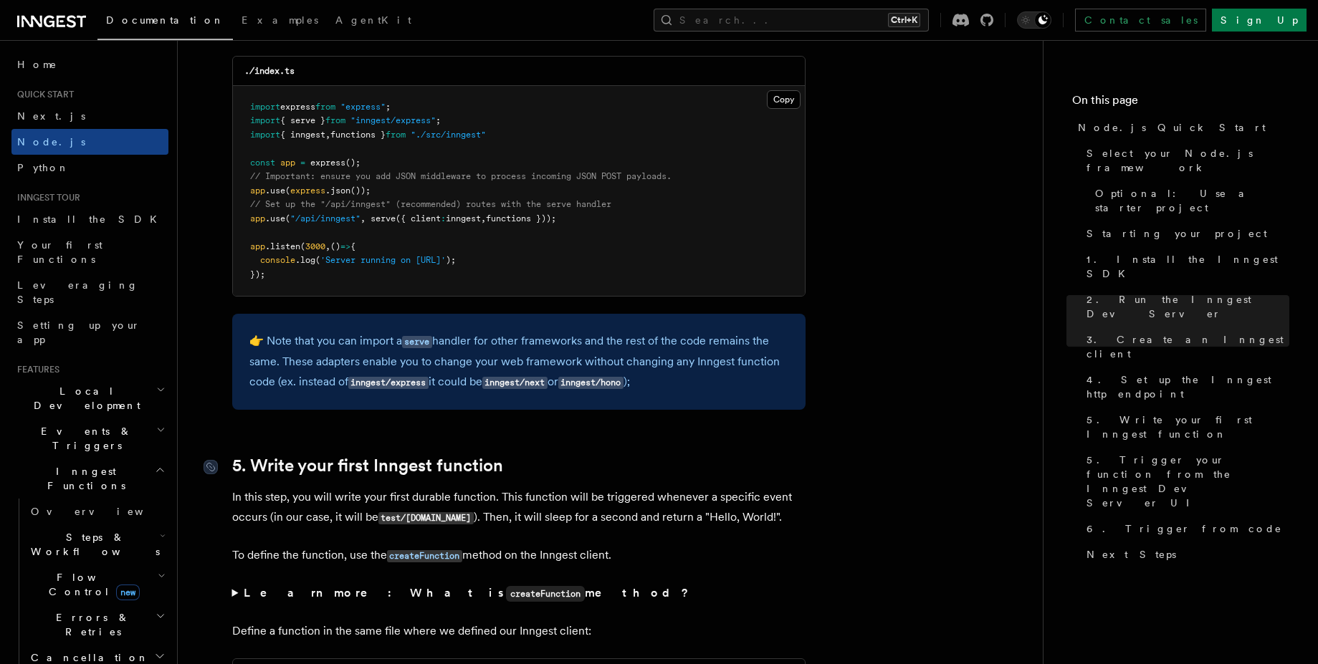
scroll to position [2293, 0]
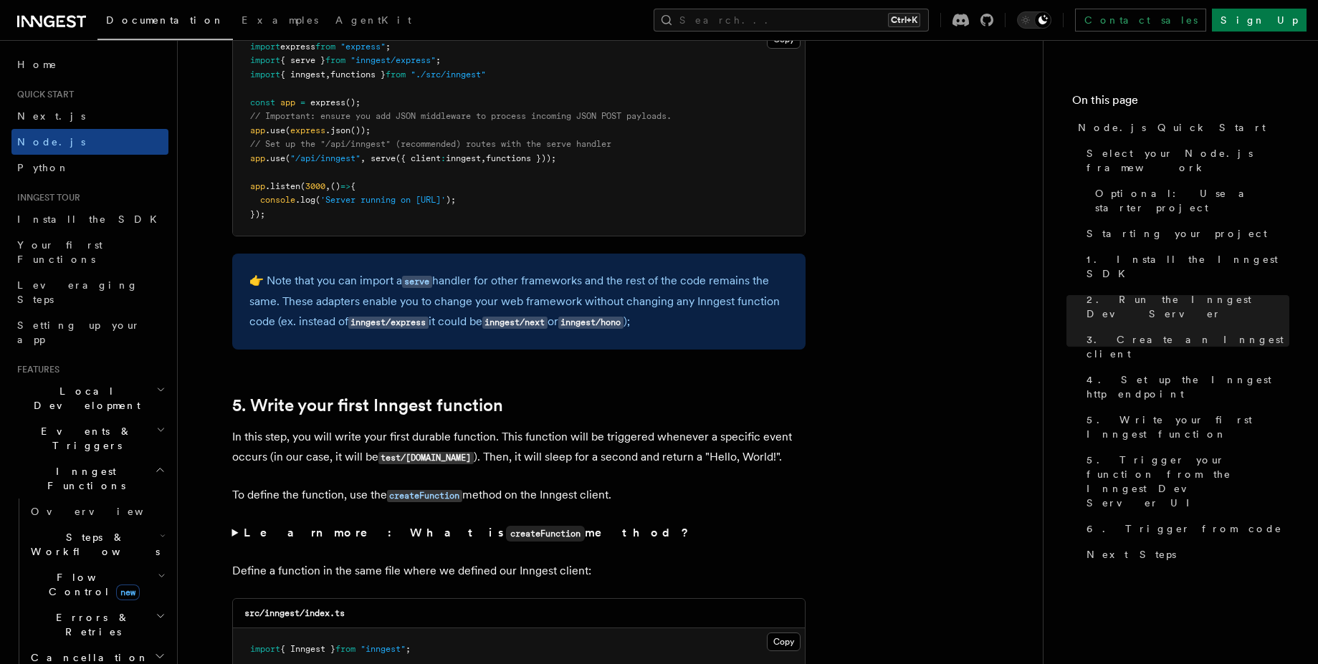
scroll to position [2422, 0]
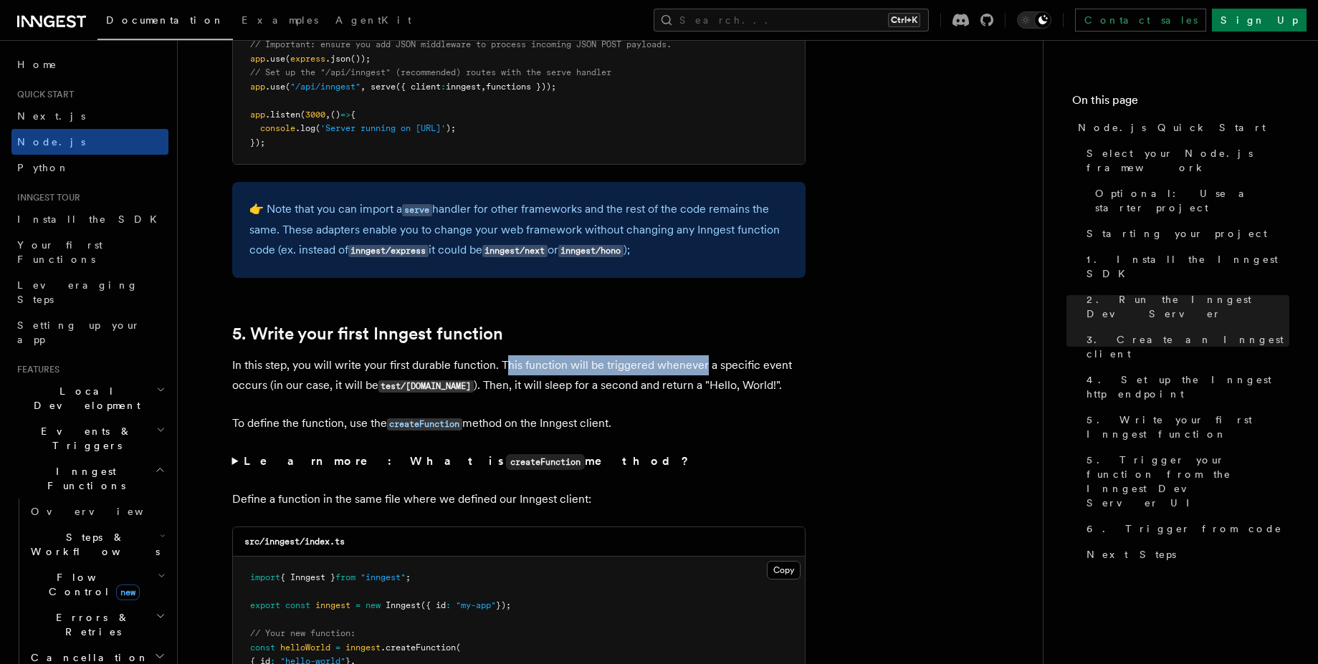
drag, startPoint x: 507, startPoint y: 363, endPoint x: 703, endPoint y: 368, distance: 195.7
click at [703, 368] on p "In this step, you will write your first durable function. This function will be…" at bounding box center [518, 376] width 573 height 41
click at [717, 368] on p "In this step, you will write your first durable function. This function will be…" at bounding box center [518, 376] width 573 height 41
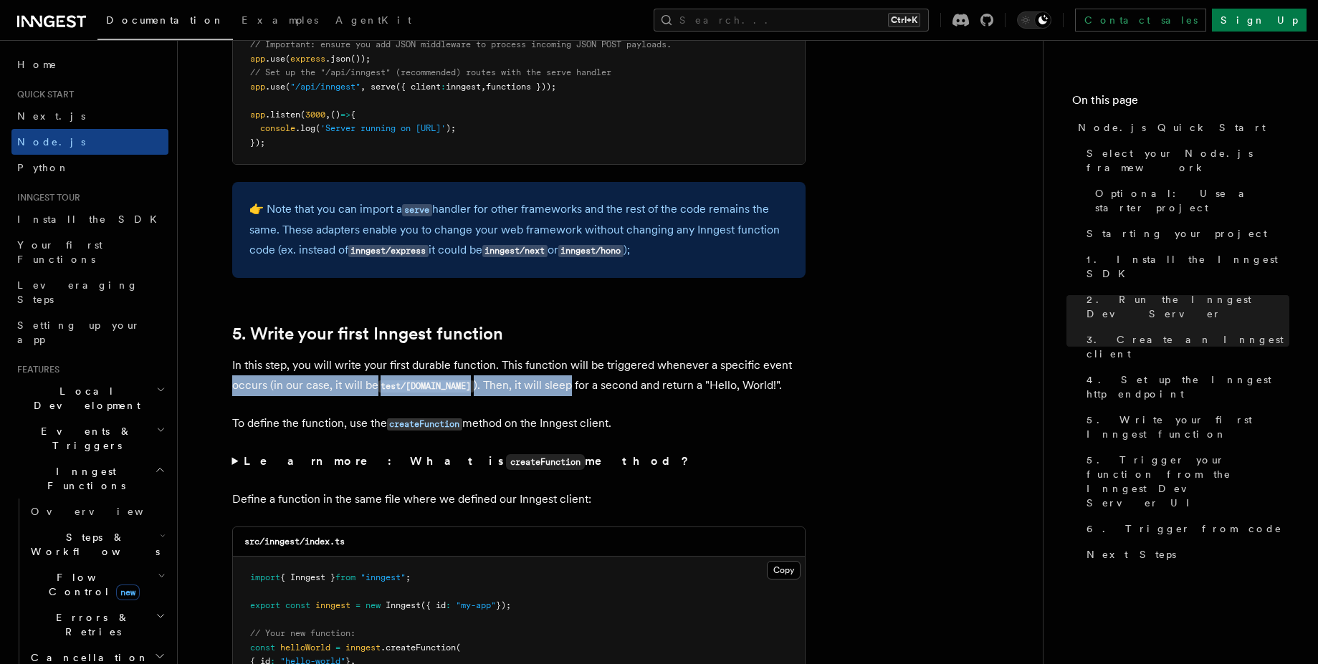
drag, startPoint x: 798, startPoint y: 361, endPoint x: 561, endPoint y: 379, distance: 237.9
click at [562, 379] on p "In this step, you will write your first durable function. This function will be…" at bounding box center [518, 376] width 573 height 41
drag, startPoint x: 294, startPoint y: 383, endPoint x: 469, endPoint y: 383, distance: 175.6
click at [469, 383] on p "In this step, you will write your first durable function. This function will be…" at bounding box center [518, 376] width 573 height 41
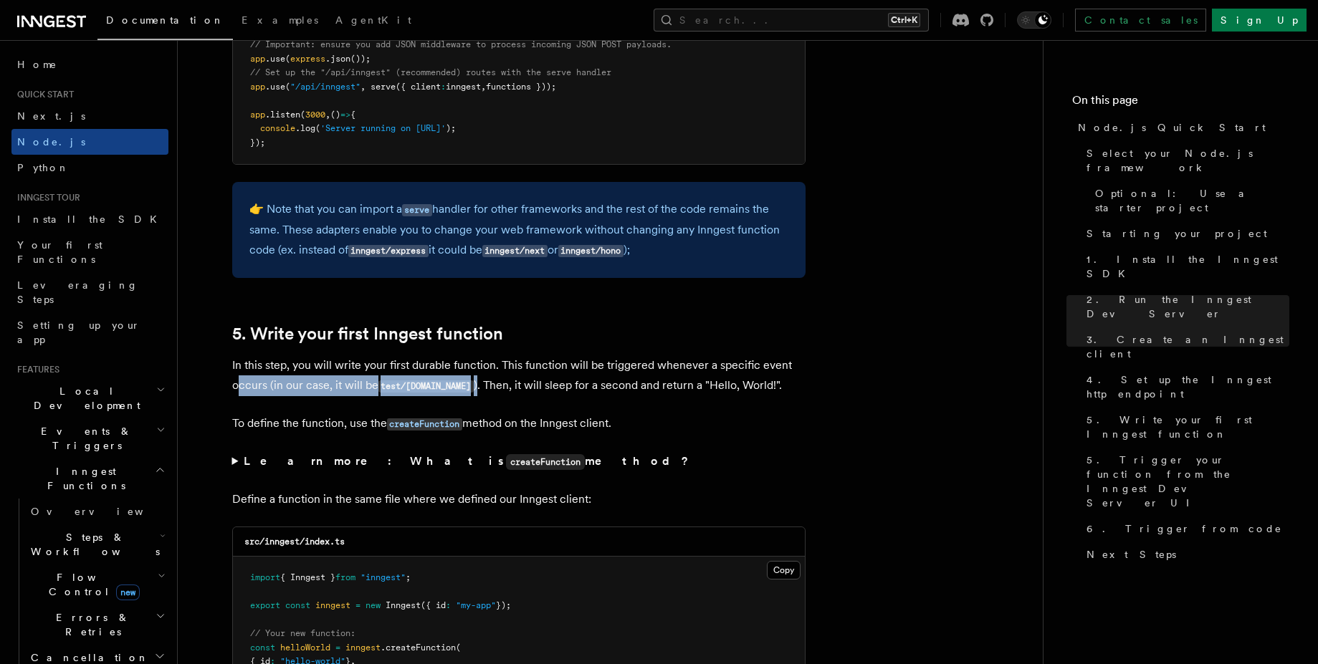
click at [324, 376] on p "In this step, you will write your first durable function. This function will be…" at bounding box center [518, 376] width 573 height 41
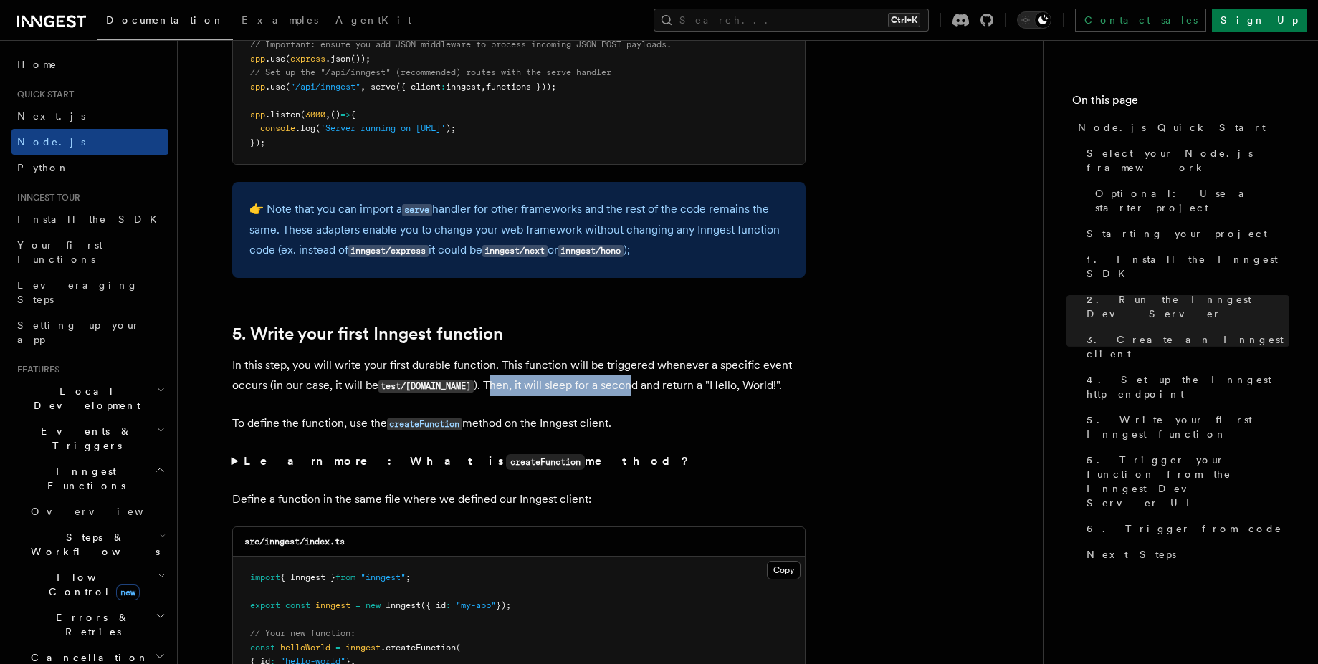
drag, startPoint x: 480, startPoint y: 386, endPoint x: 621, endPoint y: 385, distance: 141.2
click at [621, 385] on p "In this step, you will write your first durable function. This function will be…" at bounding box center [518, 376] width 573 height 41
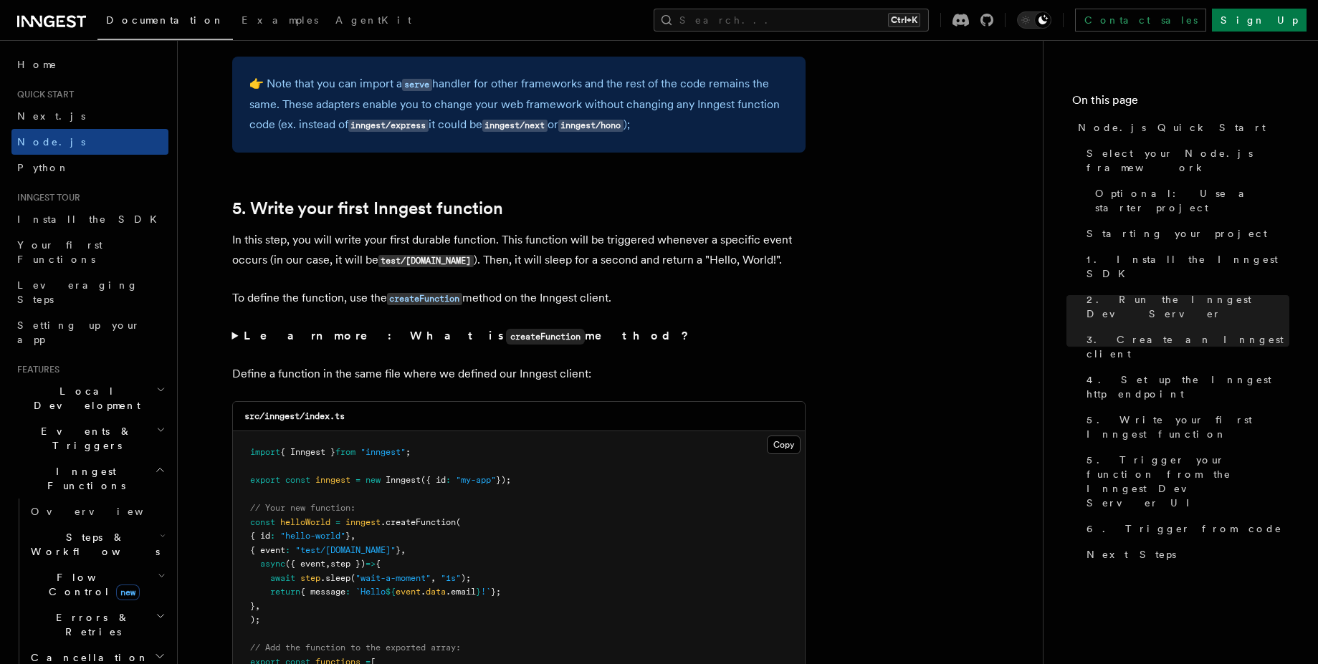
scroll to position [2551, 0]
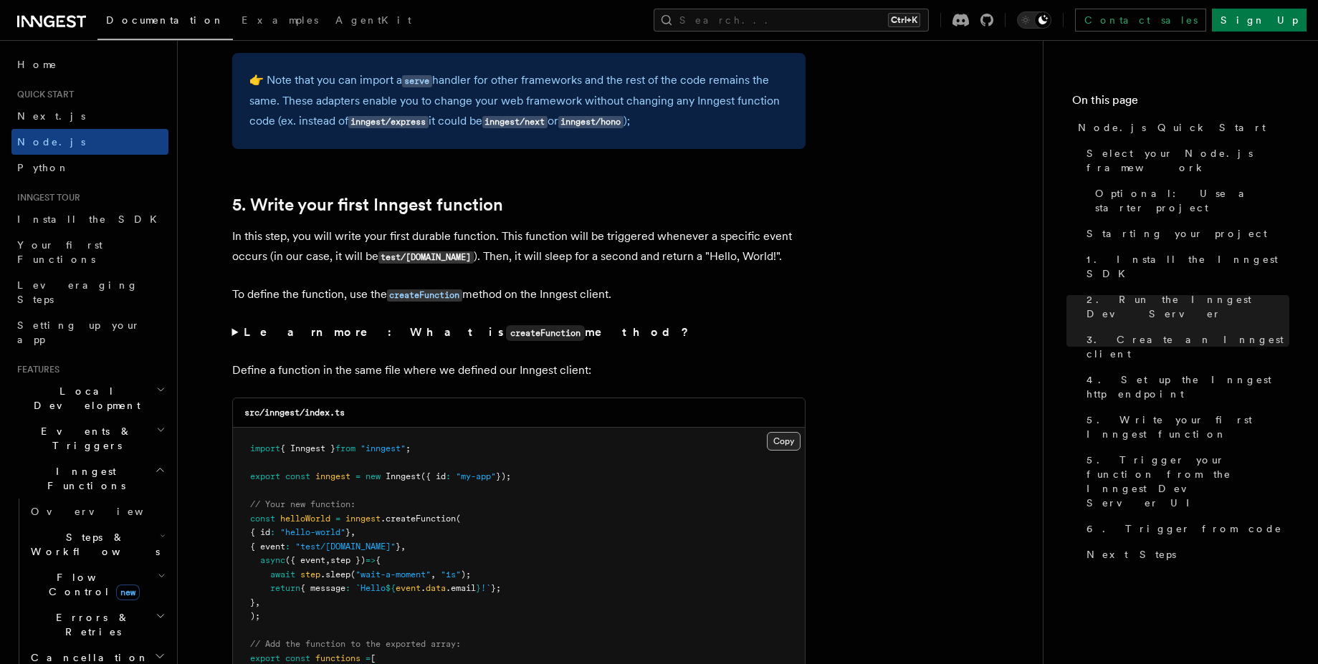
click at [789, 434] on button "Copy Copied" at bounding box center [784, 441] width 34 height 19
drag, startPoint x: 247, startPoint y: 523, endPoint x: 483, endPoint y: 515, distance: 235.9
click at [483, 515] on pre "import { Inngest } from "inngest" ; export const inngest = new Inngest ({ id : …" at bounding box center [519, 568] width 572 height 280
click at [460, 526] on pre "import { Inngest } from "inngest" ; export const inngest = new Inngest ({ id : …" at bounding box center [519, 568] width 572 height 280
drag, startPoint x: 261, startPoint y: 529, endPoint x: 384, endPoint y: 528, distance: 123.3
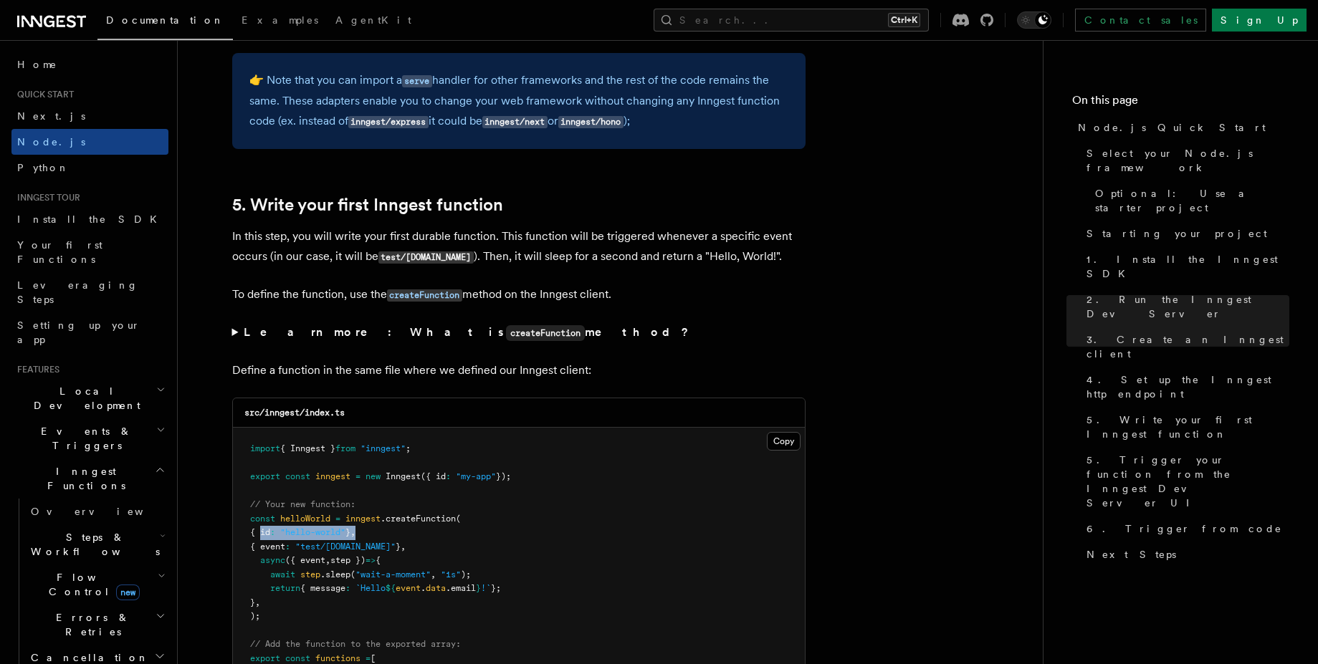
click at [384, 528] on pre "import { Inngest } from "inngest" ; export const inngest = new Inngest ({ id : …" at bounding box center [519, 568] width 572 height 280
click at [295, 545] on span at bounding box center [292, 547] width 5 height 10
drag, startPoint x: 254, startPoint y: 545, endPoint x: 424, endPoint y: 545, distance: 169.2
click at [424, 545] on pre "import { Inngest } from "inngest" ; export const inngest = new Inngest ({ id : …" at bounding box center [519, 568] width 572 height 280
click at [408, 555] on pre "import { Inngest } from "inngest" ; export const inngest = new Inngest ({ id : …" at bounding box center [519, 568] width 572 height 280
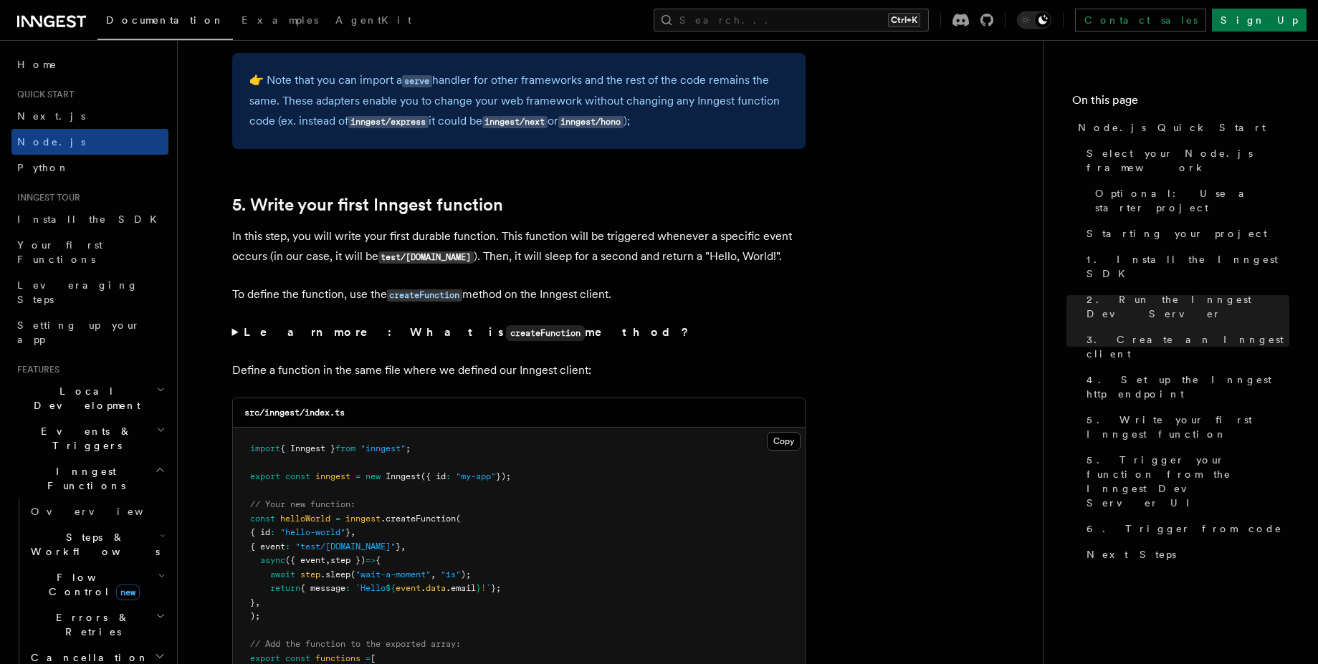
click at [239, 339] on summary "Learn more: What is createFunction method?" at bounding box center [518, 333] width 573 height 21
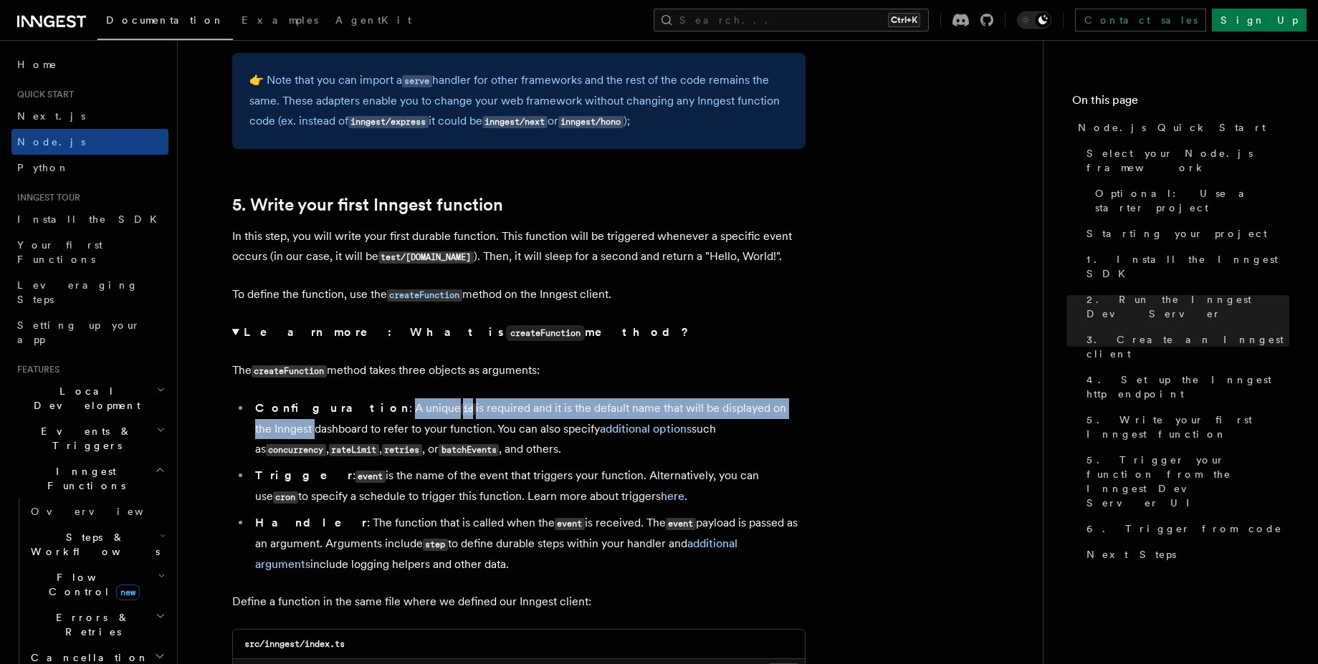
drag, startPoint x: 335, startPoint y: 411, endPoint x: 768, endPoint y: 407, distance: 432.9
click at [768, 407] on li "Configuration : A unique id is required and it is the default name that will be…" at bounding box center [528, 430] width 555 height 62
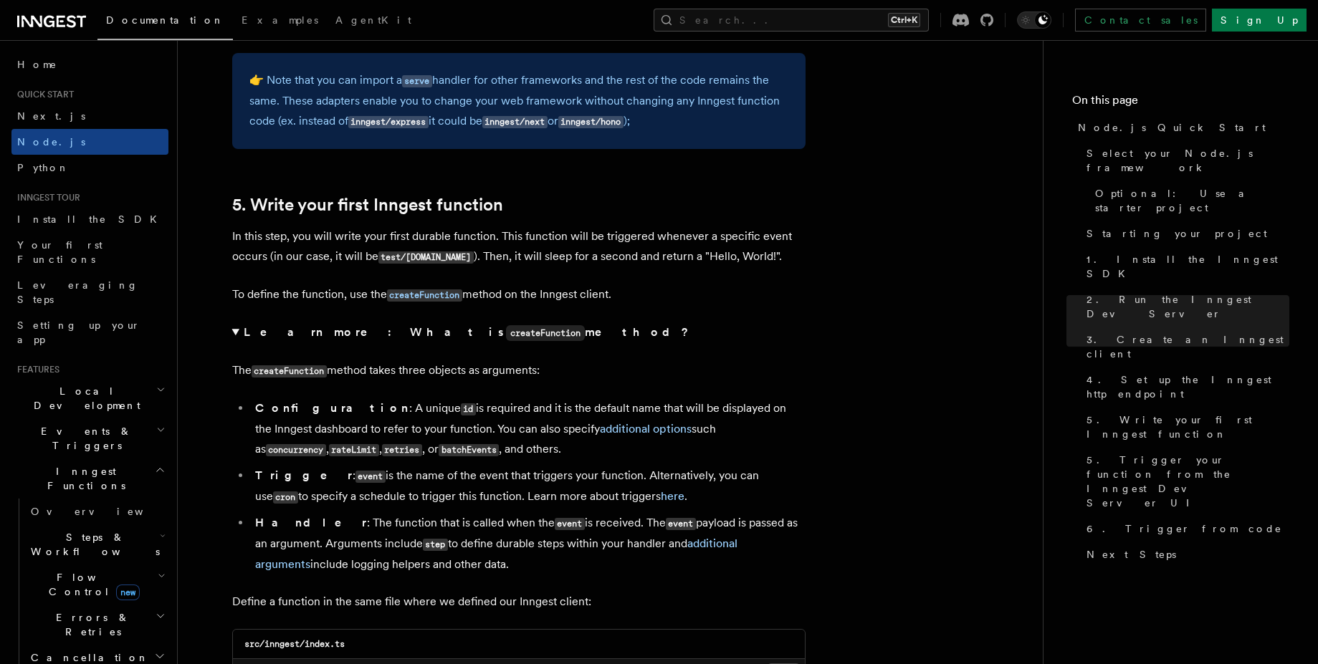
click at [758, 373] on p "The createFunction method takes three objects as arguments:" at bounding box center [518, 371] width 573 height 21
drag, startPoint x: 257, startPoint y: 434, endPoint x: 433, endPoint y: 433, distance: 175.6
click at [433, 433] on li "Configuration : A unique id is required and it is the default name that will be…" at bounding box center [528, 430] width 555 height 62
click at [438, 431] on li "Configuration : A unique id is required and it is the default name that will be…" at bounding box center [528, 430] width 555 height 62
drag, startPoint x: 438, startPoint y: 431, endPoint x: 511, endPoint y: 429, distance: 73.1
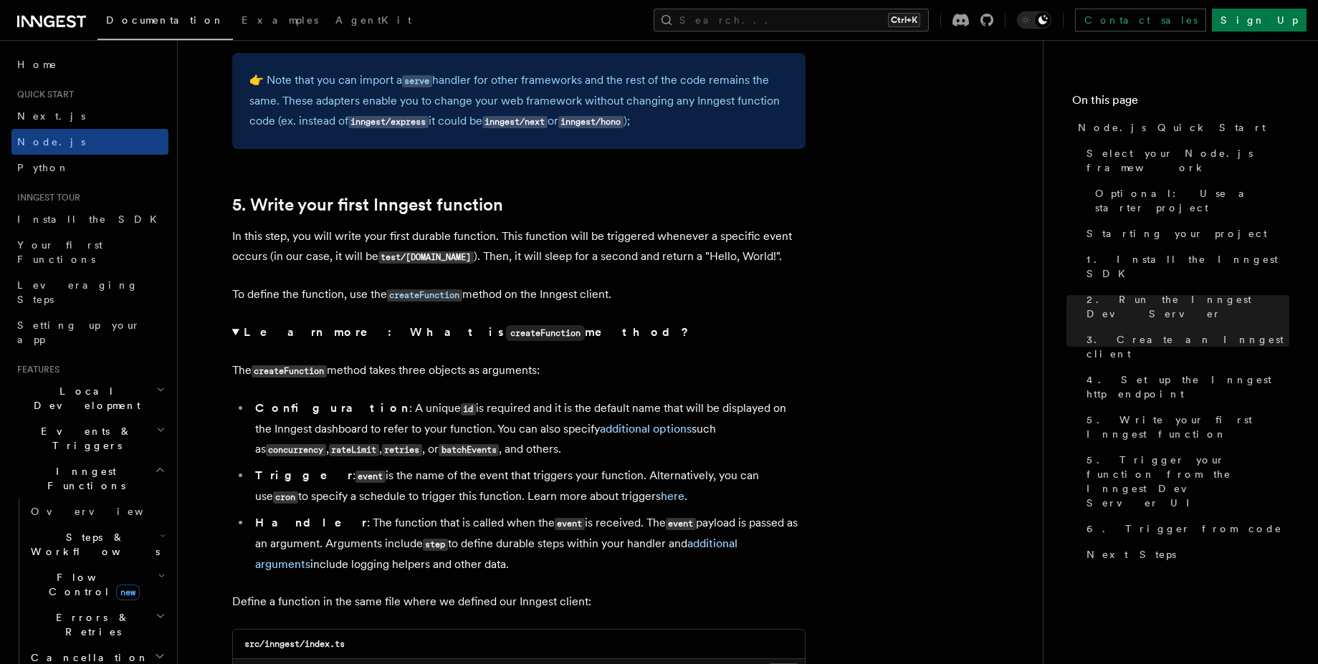
click at [511, 429] on li "Configuration : A unique id is required and it is the default name that will be…" at bounding box center [528, 430] width 555 height 62
click at [518, 438] on li "Configuration : A unique id is required and it is the default name that will be…" at bounding box center [528, 430] width 555 height 62
drag, startPoint x: 259, startPoint y: 473, endPoint x: 400, endPoint y: 473, distance: 141.2
click at [400, 473] on li "Trigger : event is the name of the event that triggers your function. Alternati…" at bounding box center [528, 487] width 555 height 42
click at [358, 476] on li "Trigger : event is the name of the event that triggers your function. Alternati…" at bounding box center [528, 487] width 555 height 42
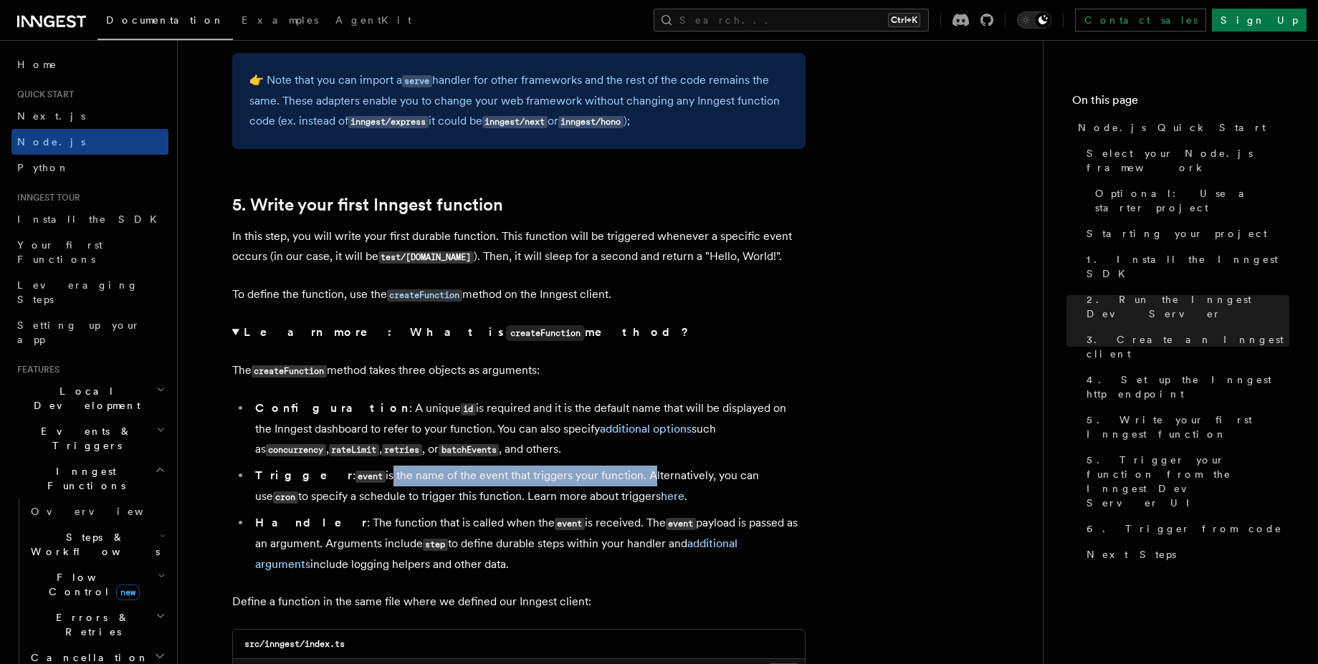
drag, startPoint x: 335, startPoint y: 479, endPoint x: 593, endPoint y: 474, distance: 258.1
click at [593, 474] on li "Trigger : event is the name of the event that triggers your function. Alternati…" at bounding box center [528, 487] width 555 height 42
click at [690, 480] on li "Trigger : event is the name of the event that triggers your function. Alternati…" at bounding box center [528, 487] width 555 height 42
drag, startPoint x: 595, startPoint y: 474, endPoint x: 721, endPoint y: 471, distance: 126.2
click at [721, 471] on li "Trigger : event is the name of the event that triggers your function. Alternati…" at bounding box center [528, 487] width 555 height 42
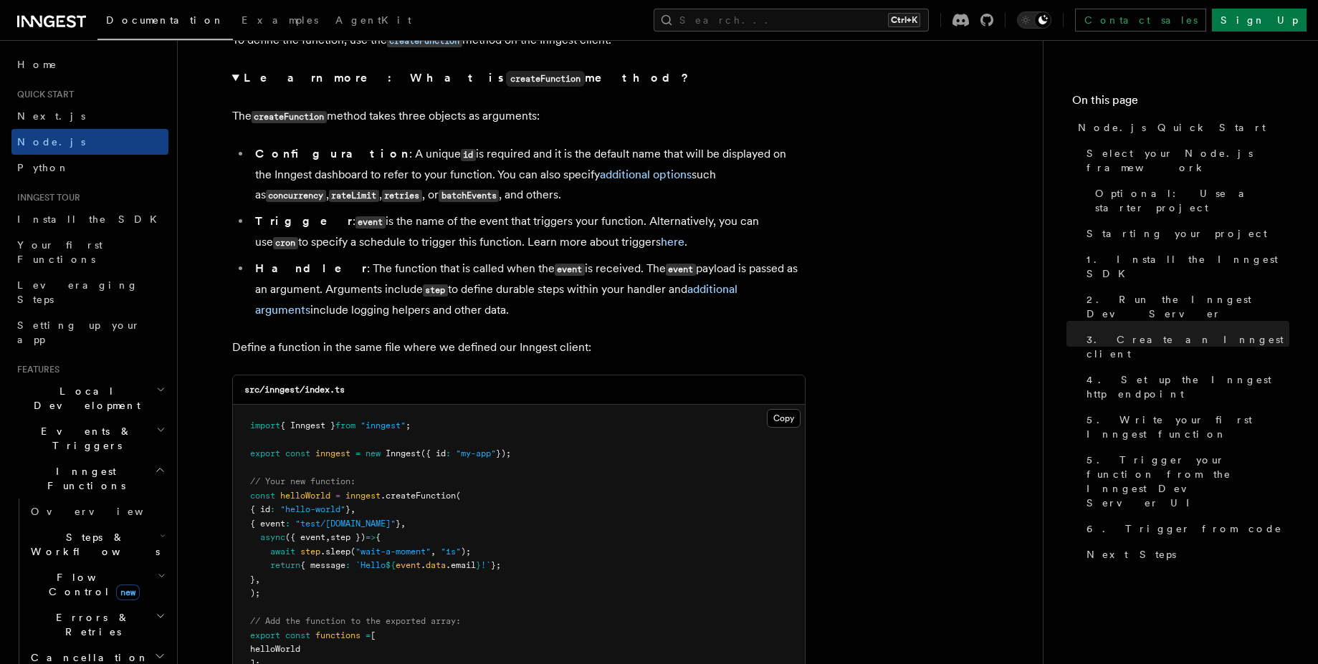
scroll to position [2809, 0]
